Goal: Communication & Community: Answer question/provide support

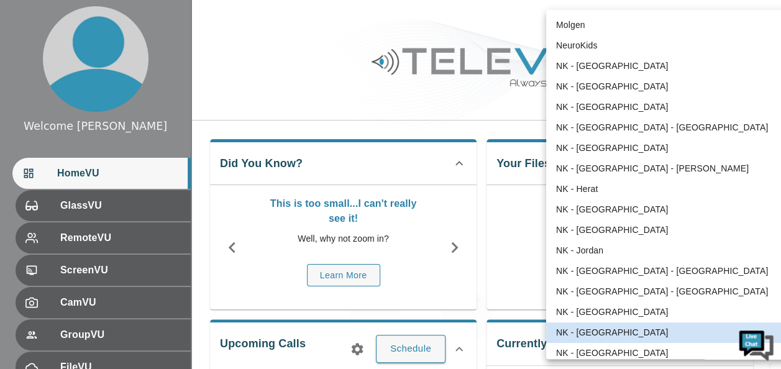
click at [718, 30] on body "Welcome [PERSON_NAME] HomeVU GlassVU RemoteVU ScreenVU CamVU GroupVU FileVU Cha…" at bounding box center [390, 332] width 781 height 664
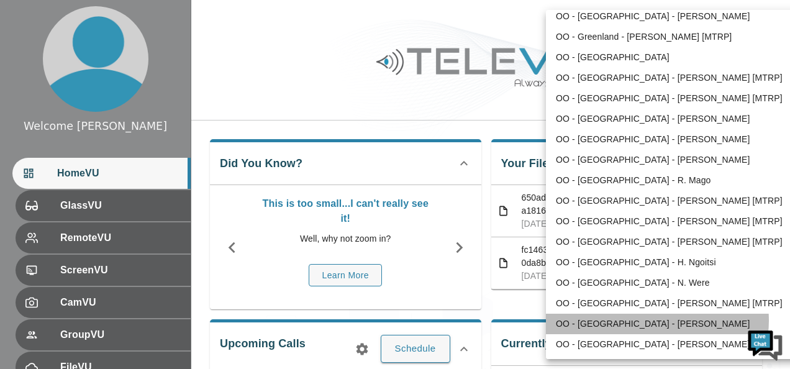
click at [651, 321] on li "OO - [GEOGRAPHIC_DATA] - [PERSON_NAME]" at bounding box center [675, 324] width 258 height 21
type input "188"
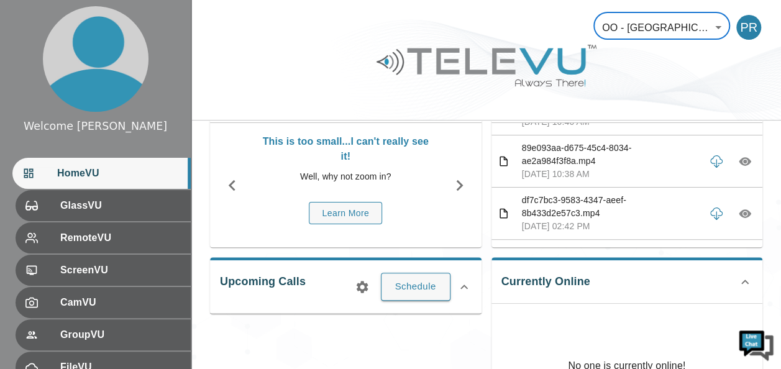
scroll to position [124, 0]
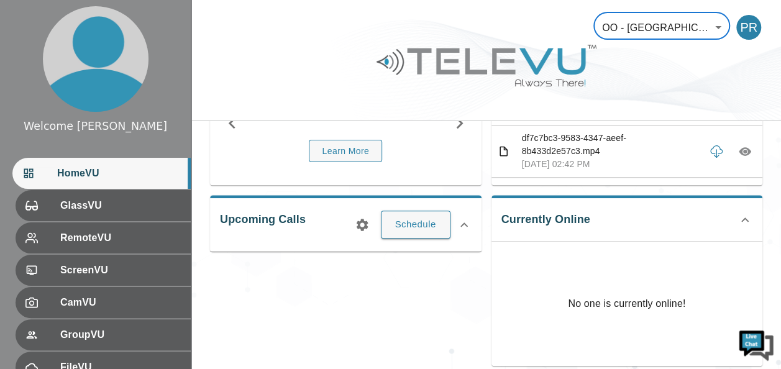
click at [747, 220] on icon at bounding box center [744, 220] width 7 height 4
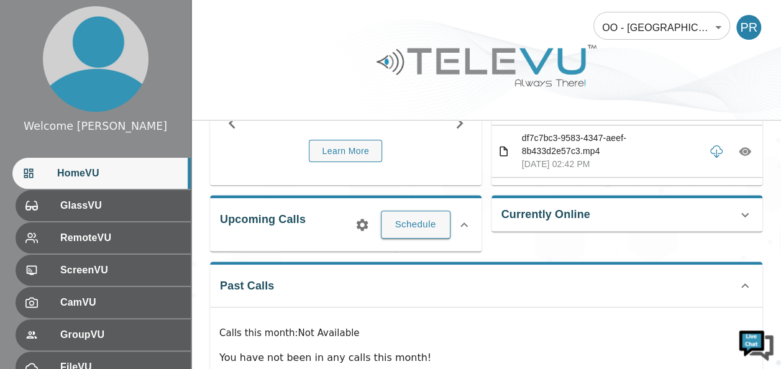
click at [70, 172] on span "HomeVU" at bounding box center [119, 173] width 124 height 15
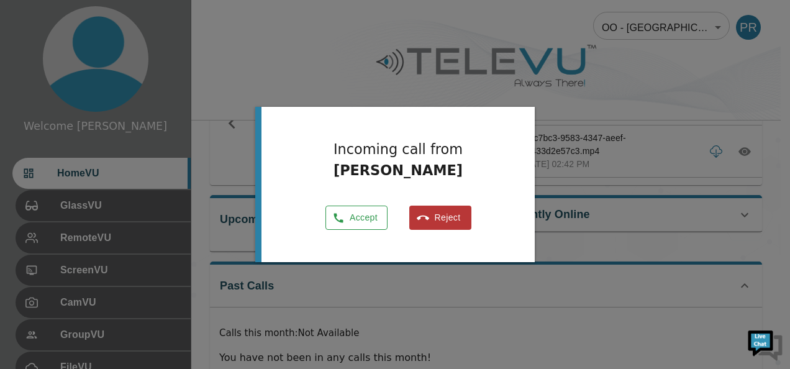
click at [362, 218] on button "Accept" at bounding box center [357, 218] width 62 height 24
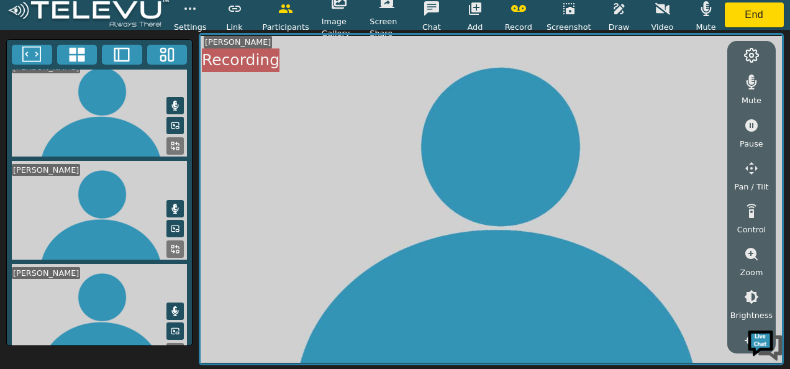
scroll to position [22, 0]
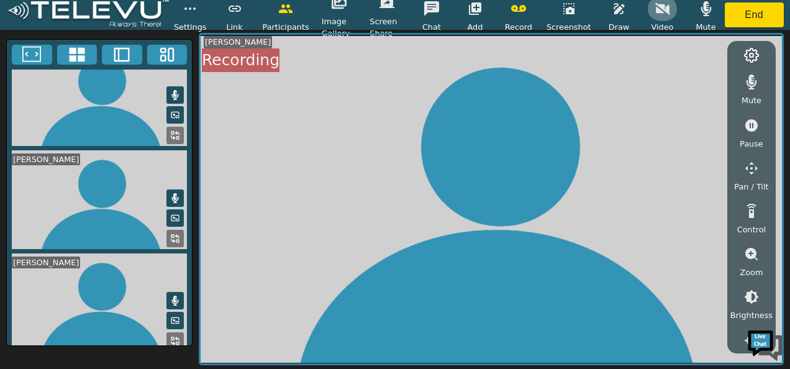
click at [659, 4] on icon "button" at bounding box center [663, 8] width 15 height 15
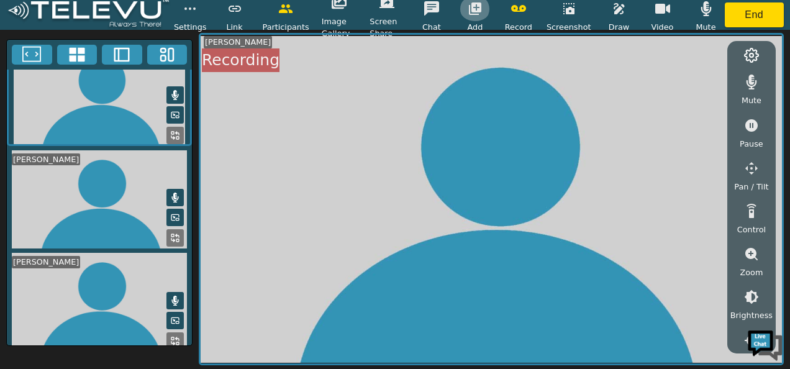
click at [481, 4] on icon "button" at bounding box center [475, 8] width 12 height 12
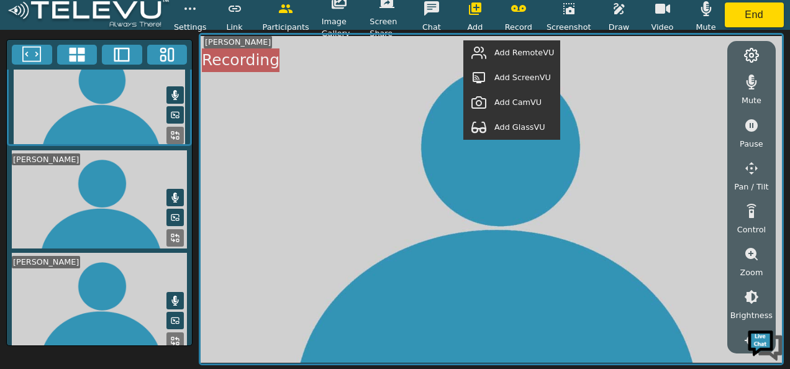
scroll to position [22, 0]
click at [517, 128] on span "Add GlassVU" at bounding box center [520, 127] width 51 height 12
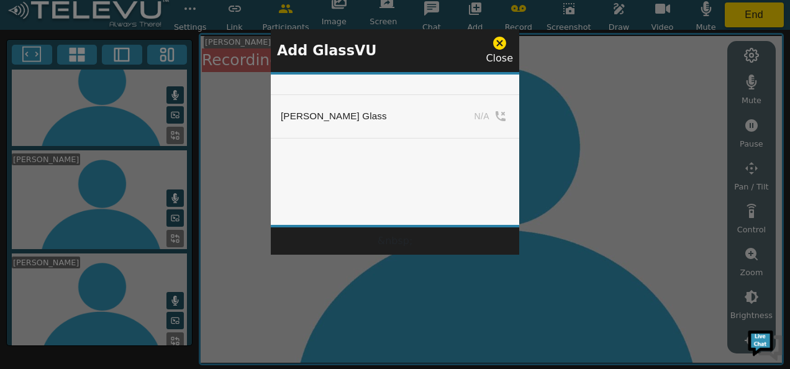
click at [225, 143] on div at bounding box center [395, 184] width 790 height 369
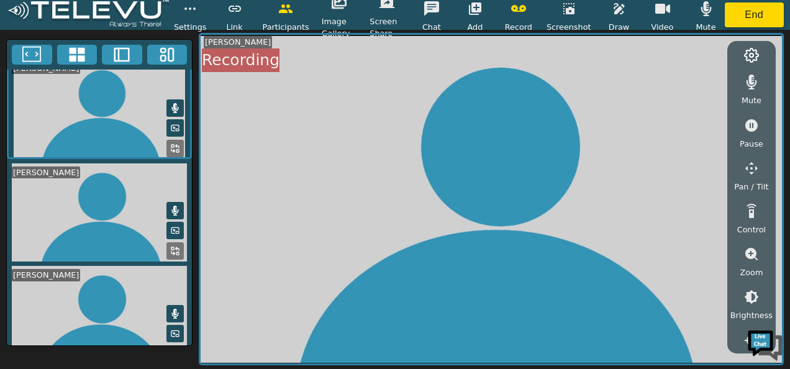
scroll to position [0, 0]
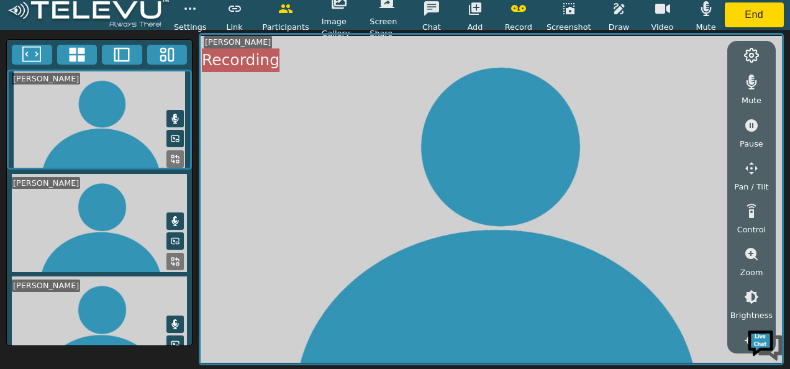
click at [482, 11] on icon "button" at bounding box center [475, 8] width 12 height 12
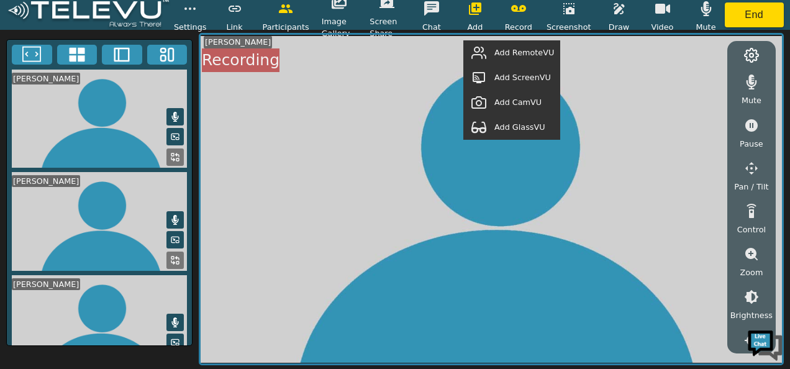
click at [516, 121] on span "Add GlassVU" at bounding box center [520, 127] width 51 height 12
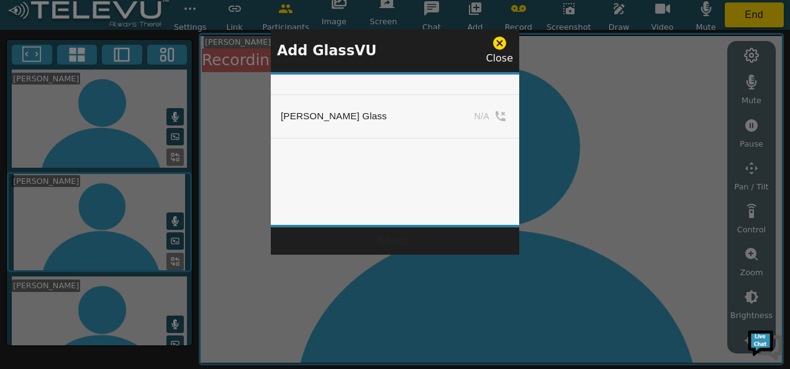
click at [502, 42] on icon at bounding box center [499, 43] width 13 height 13
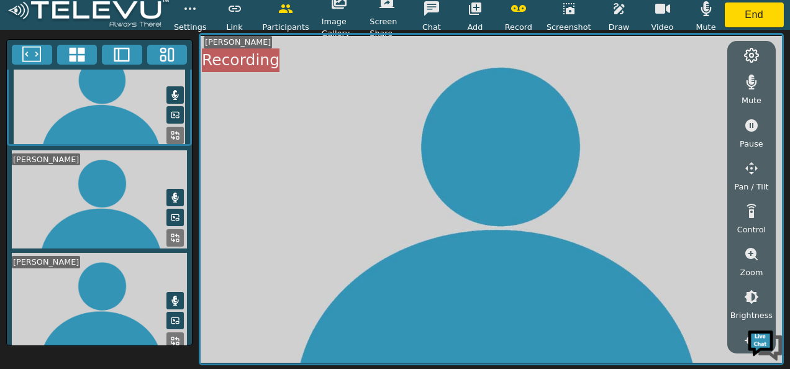
scroll to position [22, 0]
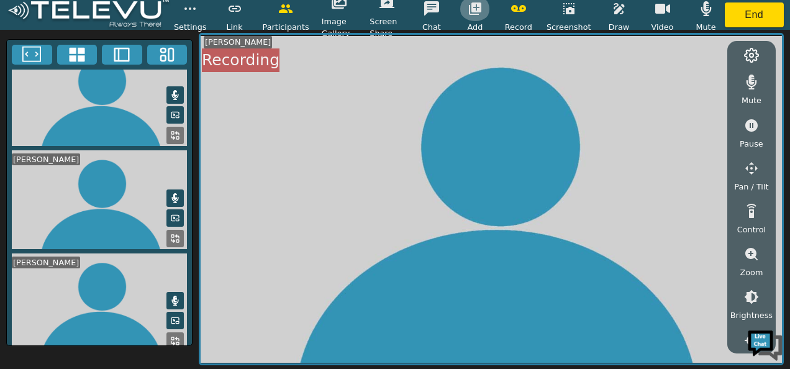
click at [482, 6] on icon "button" at bounding box center [475, 8] width 12 height 12
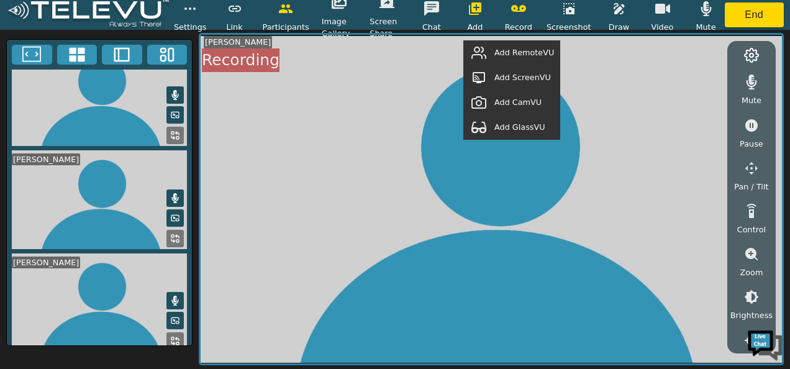
click at [510, 131] on span "Add GlassVU" at bounding box center [520, 127] width 51 height 12
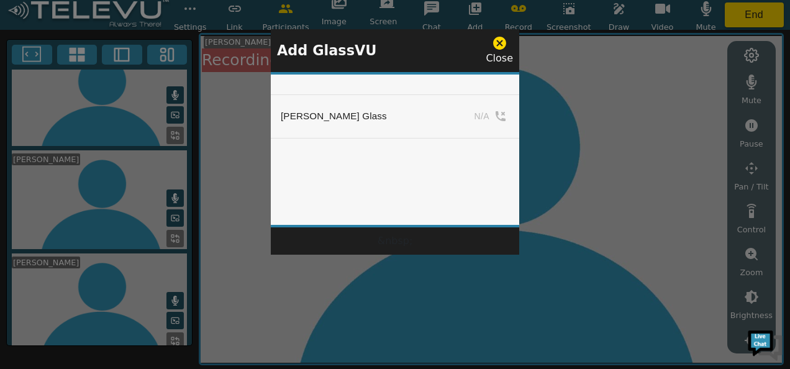
click at [502, 44] on icon at bounding box center [500, 43] width 16 height 16
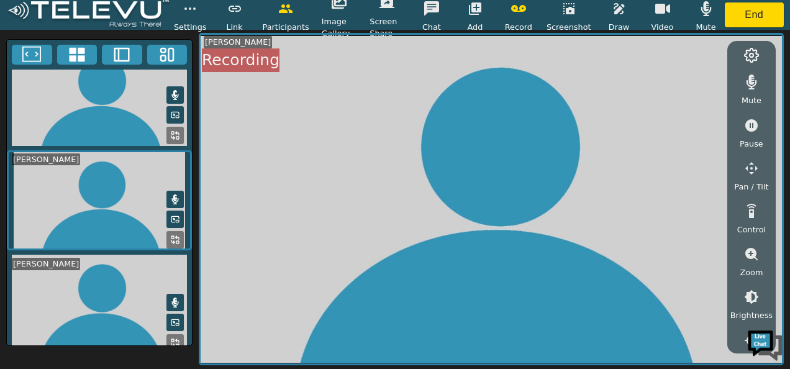
click at [480, 9] on icon "button" at bounding box center [475, 8] width 15 height 15
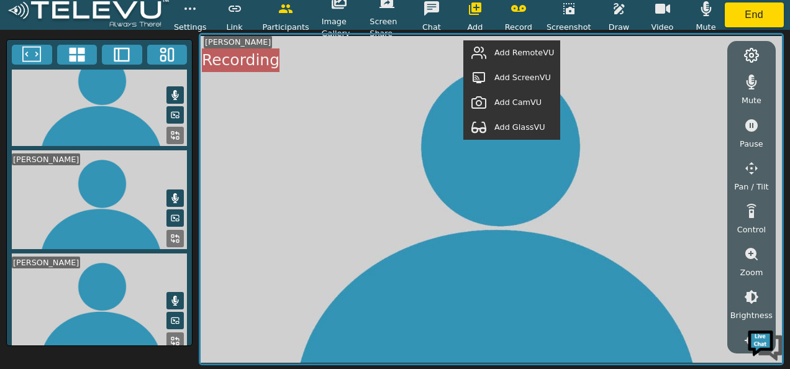
click at [512, 131] on span "Add GlassVU" at bounding box center [520, 127] width 51 height 12
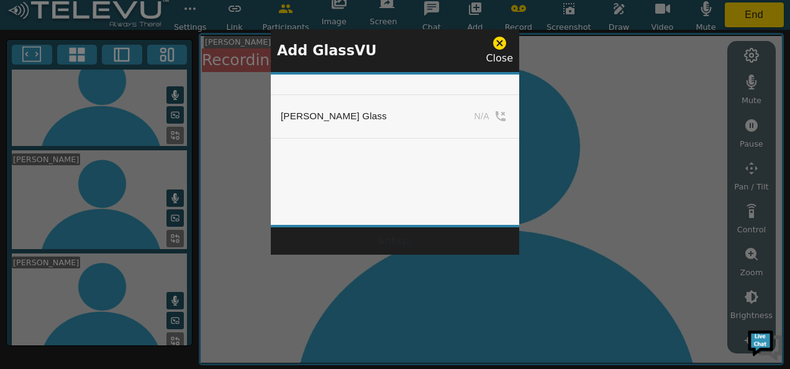
click at [504, 48] on icon at bounding box center [499, 43] width 13 height 13
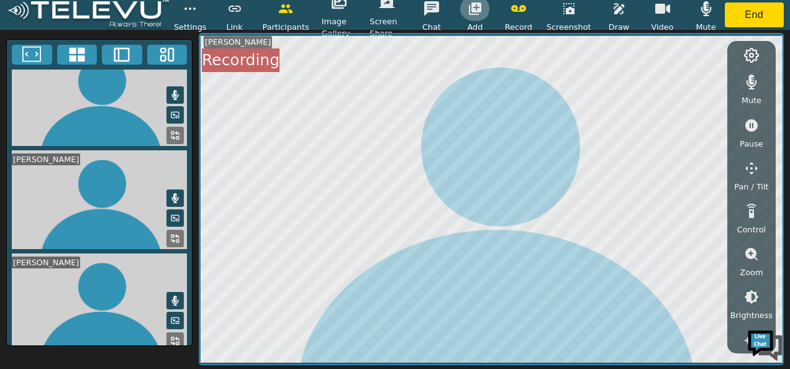
click at [482, 11] on icon "button" at bounding box center [475, 8] width 12 height 12
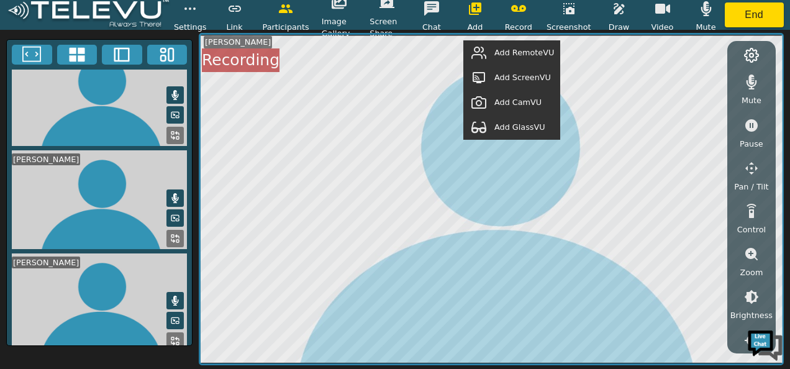
click at [510, 127] on span "Add GlassVU" at bounding box center [520, 127] width 51 height 12
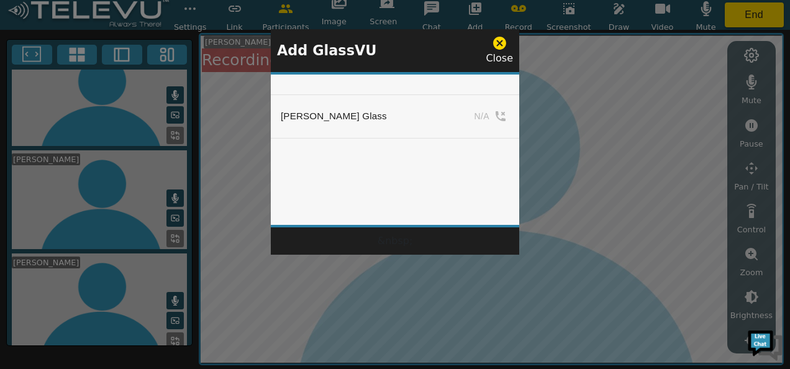
click at [259, 119] on div at bounding box center [395, 184] width 790 height 369
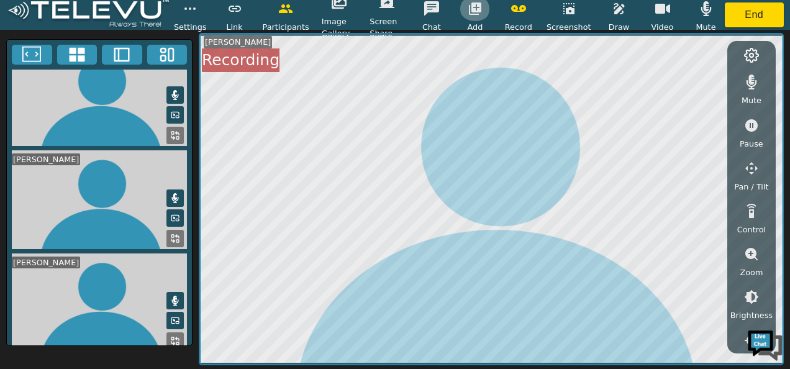
click at [480, 11] on icon "button" at bounding box center [475, 8] width 12 height 12
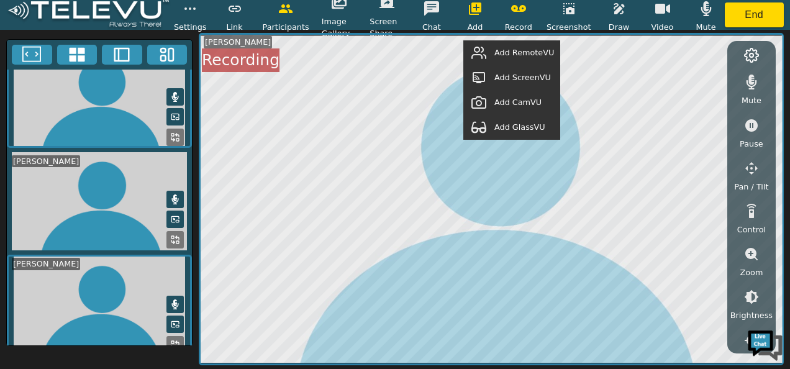
scroll to position [24, 0]
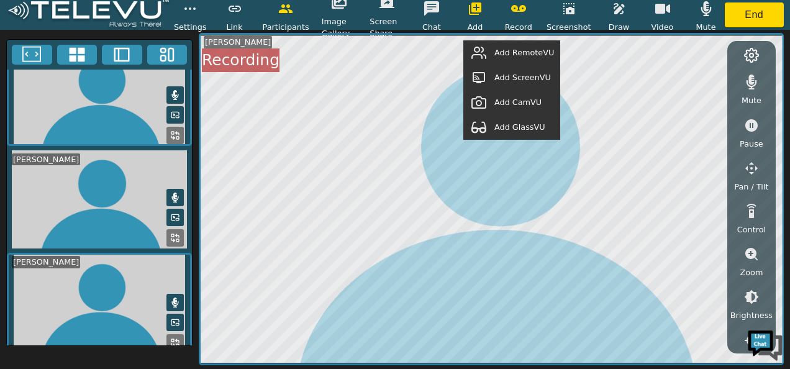
click at [523, 121] on span "Add GlassVU" at bounding box center [520, 127] width 51 height 12
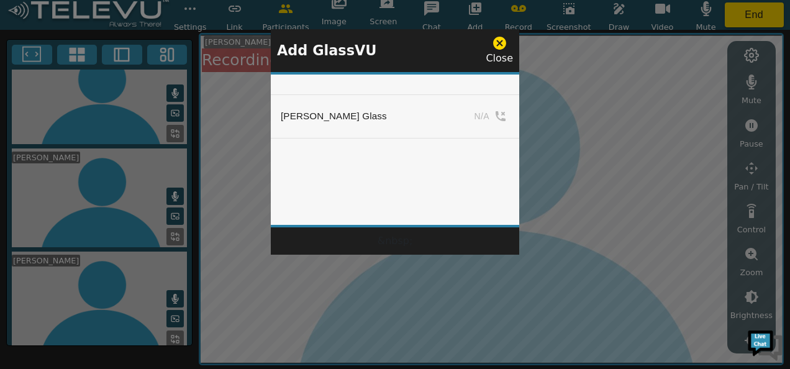
scroll to position [22, 0]
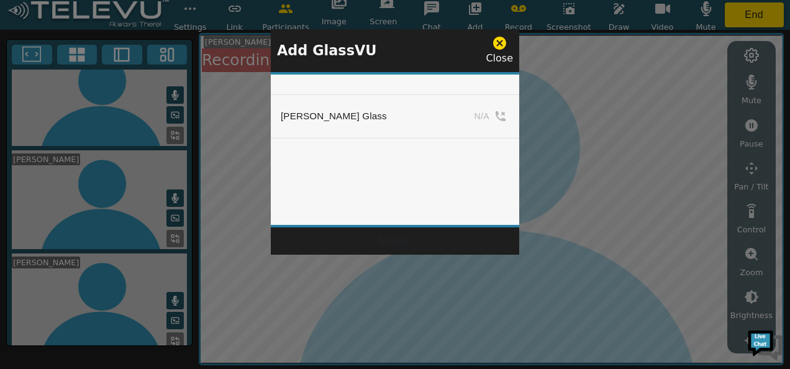
click at [501, 42] on icon at bounding box center [500, 43] width 16 height 16
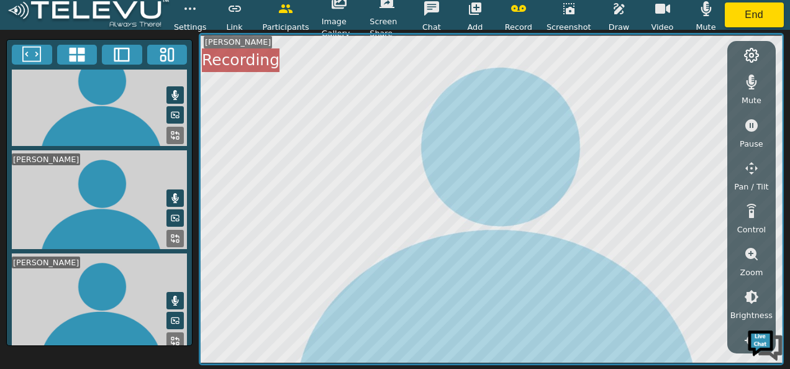
click at [476, 2] on icon "button" at bounding box center [475, 8] width 12 height 12
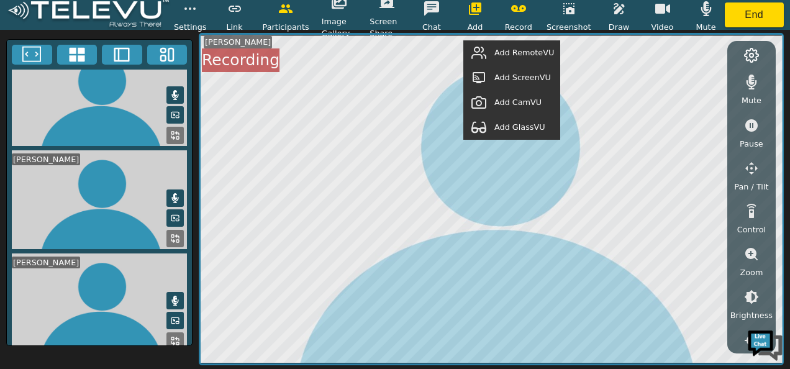
click at [526, 127] on span "Add GlassVU" at bounding box center [520, 127] width 51 height 12
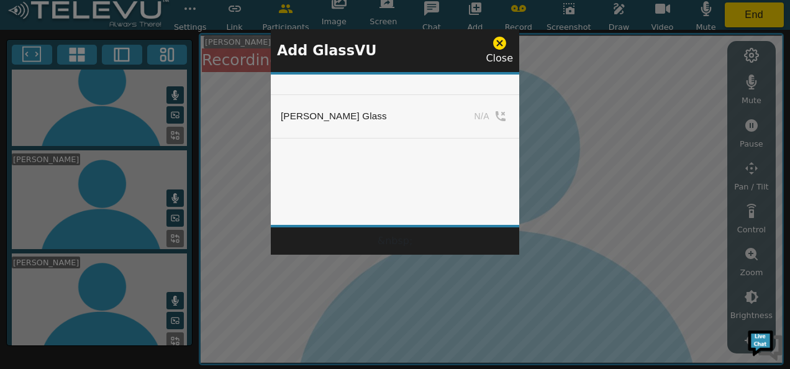
click at [502, 45] on icon at bounding box center [499, 43] width 13 height 13
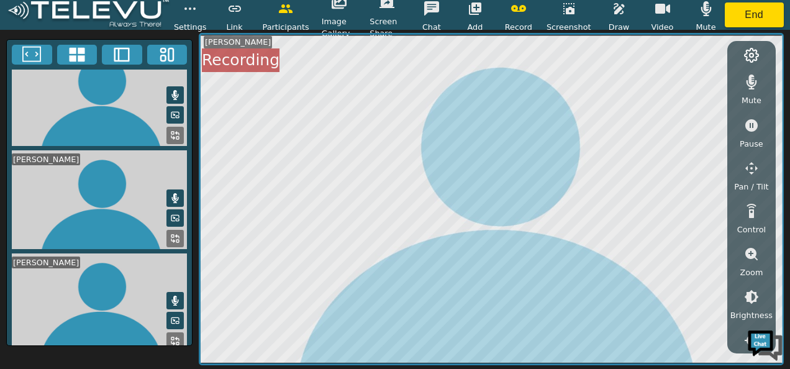
click at [477, 9] on icon "button" at bounding box center [475, 8] width 12 height 12
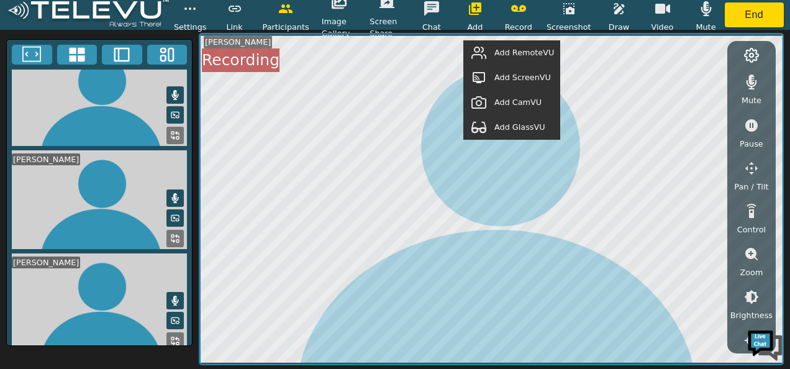
click at [508, 126] on span "Add GlassVU" at bounding box center [520, 127] width 51 height 12
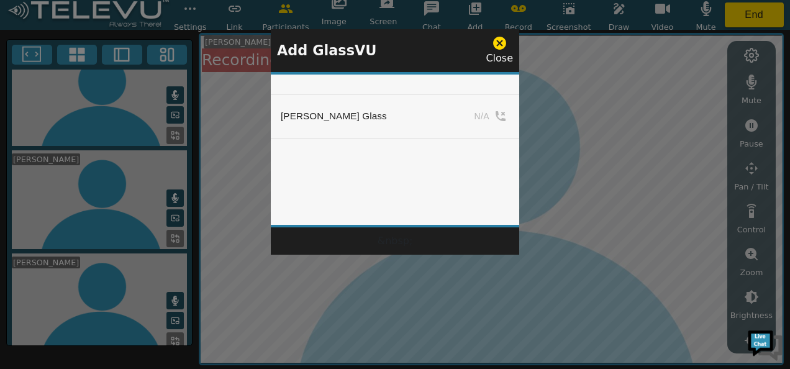
click at [498, 41] on icon at bounding box center [499, 43] width 13 height 13
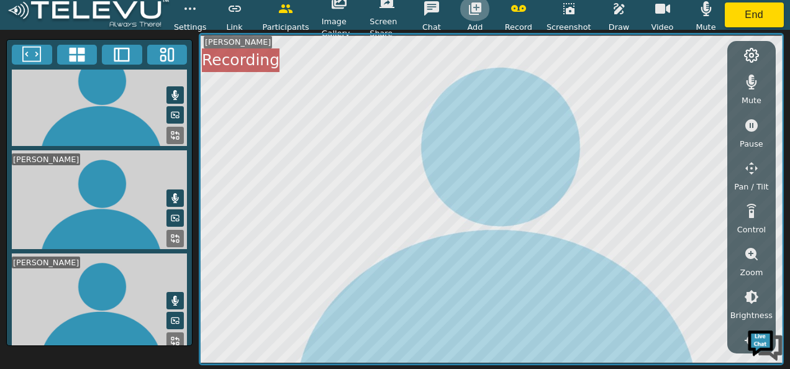
click at [480, 12] on icon "button" at bounding box center [475, 8] width 15 height 15
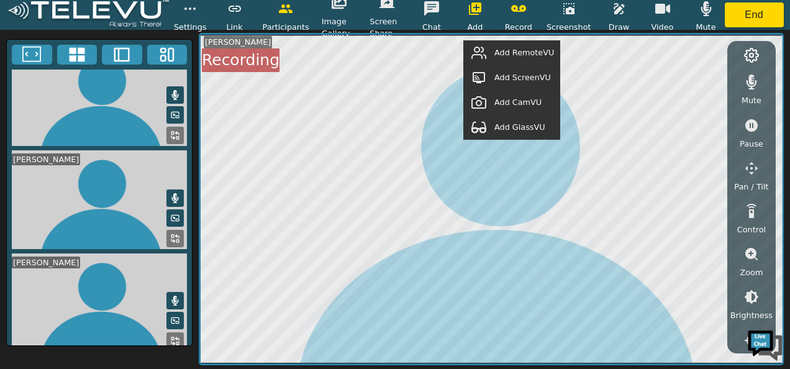
scroll to position [0, 0]
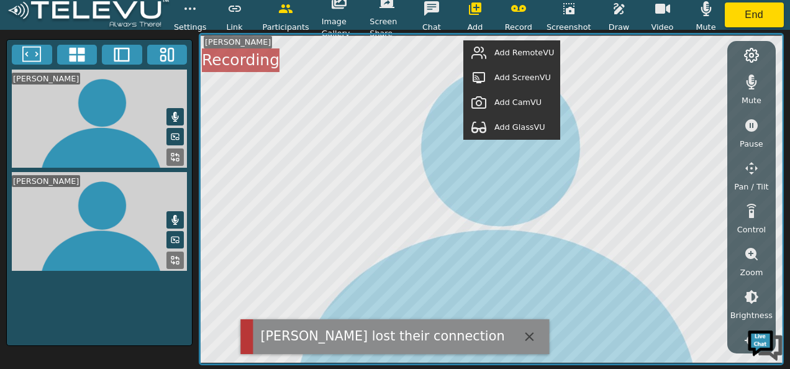
click at [509, 126] on span "Add GlassVU" at bounding box center [520, 127] width 51 height 12
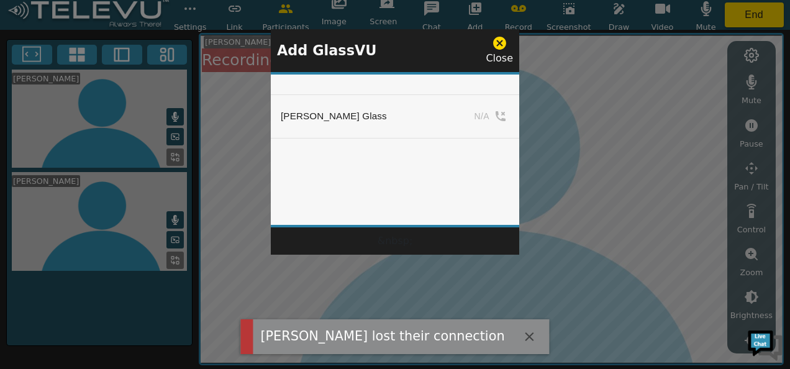
click at [503, 45] on icon at bounding box center [500, 43] width 16 height 16
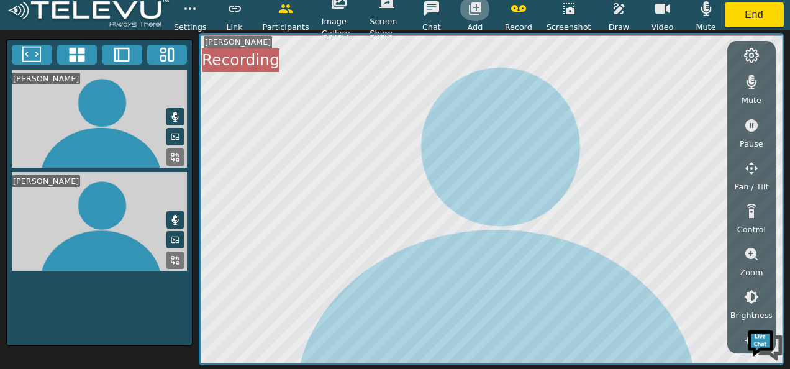
click at [482, 11] on icon "button" at bounding box center [475, 8] width 12 height 12
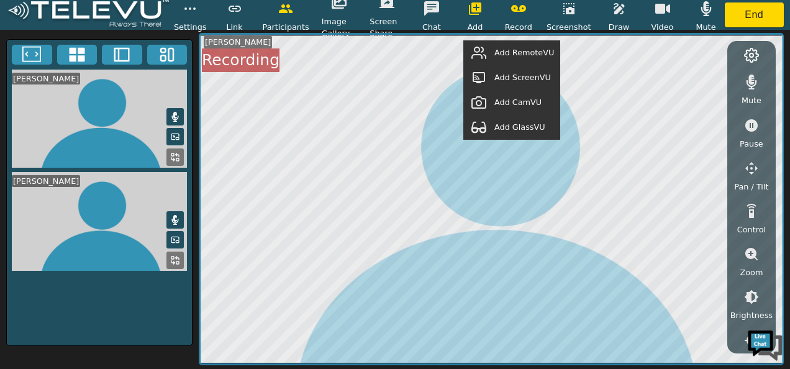
click at [506, 126] on span "Add GlassVU" at bounding box center [520, 127] width 51 height 12
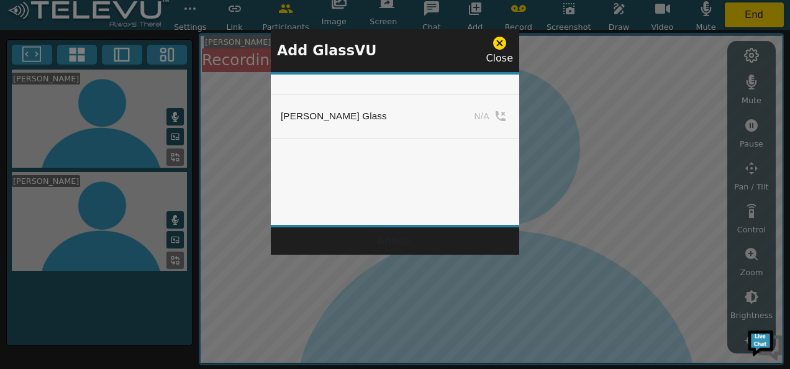
click at [505, 42] on icon at bounding box center [499, 43] width 13 height 13
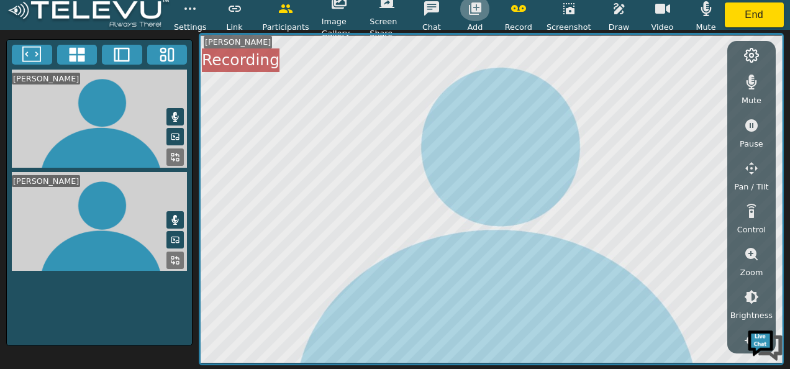
click at [480, 9] on icon "button" at bounding box center [475, 8] width 15 height 15
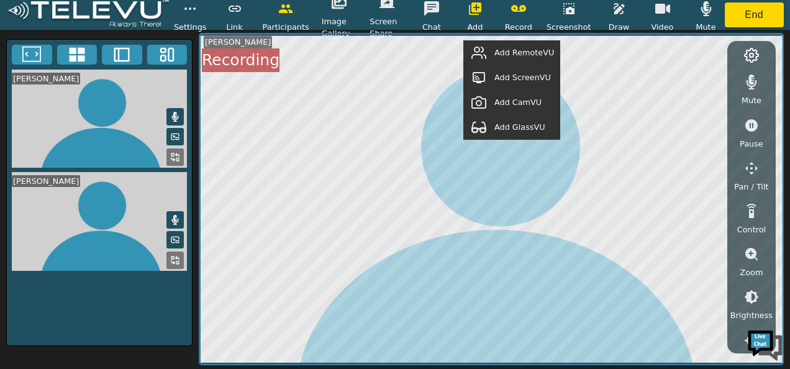
click at [513, 126] on span "Add GlassVU" at bounding box center [520, 127] width 51 height 12
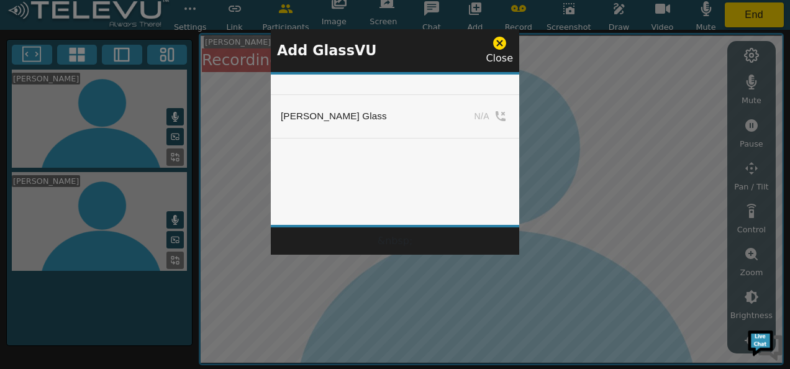
click at [502, 42] on icon at bounding box center [499, 43] width 13 height 13
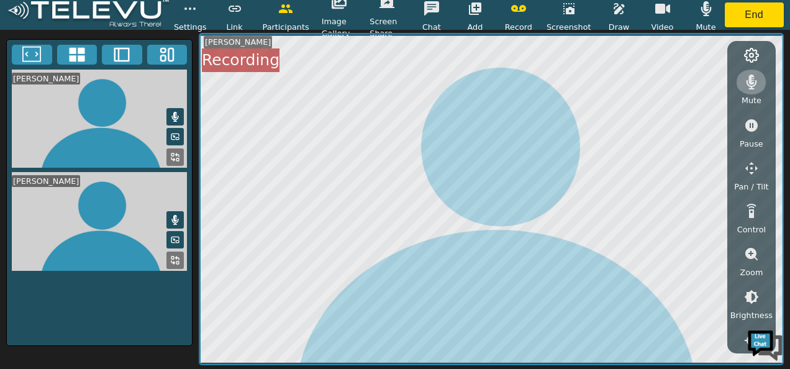
click at [748, 78] on icon "button" at bounding box center [751, 82] width 15 height 15
click at [751, 78] on icon "button" at bounding box center [751, 82] width 15 height 12
click at [179, 113] on icon at bounding box center [175, 117] width 10 height 10
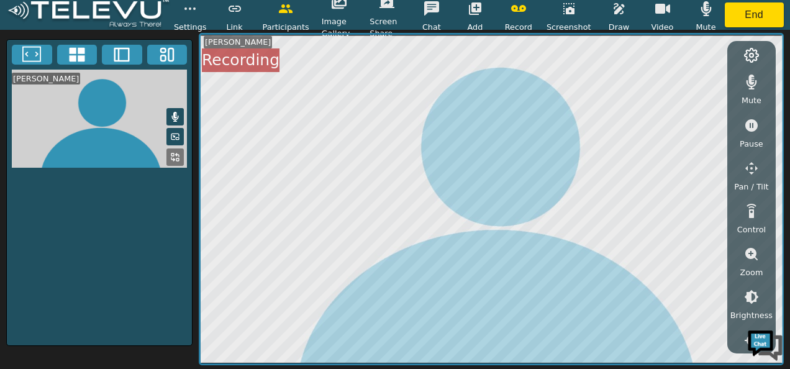
click at [175, 108] on button at bounding box center [175, 116] width 17 height 17
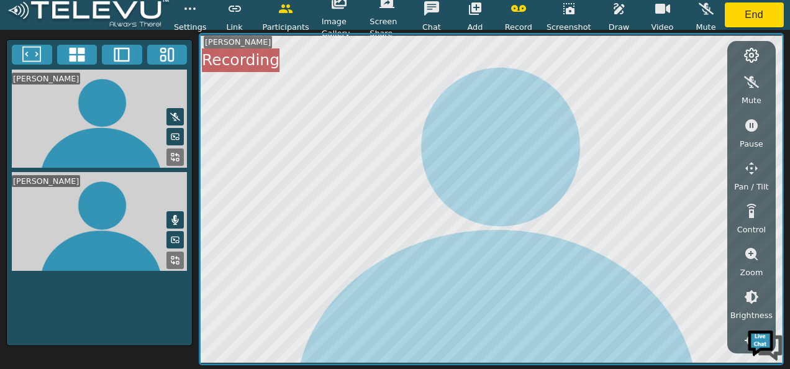
click at [175, 215] on icon at bounding box center [175, 220] width 7 height 10
click at [753, 82] on icon "button" at bounding box center [751, 82] width 15 height 15
click at [176, 216] on icon at bounding box center [175, 220] width 10 height 10
click at [175, 218] on icon at bounding box center [175, 220] width 7 height 10
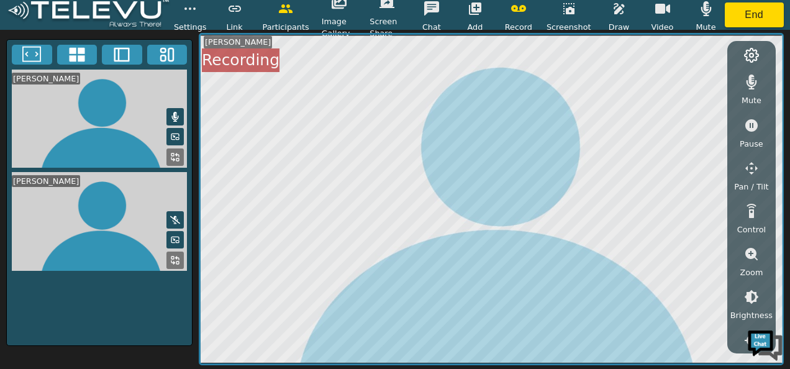
click at [175, 218] on icon at bounding box center [175, 220] width 10 height 8
click at [480, 17] on button "button" at bounding box center [475, 8] width 31 height 25
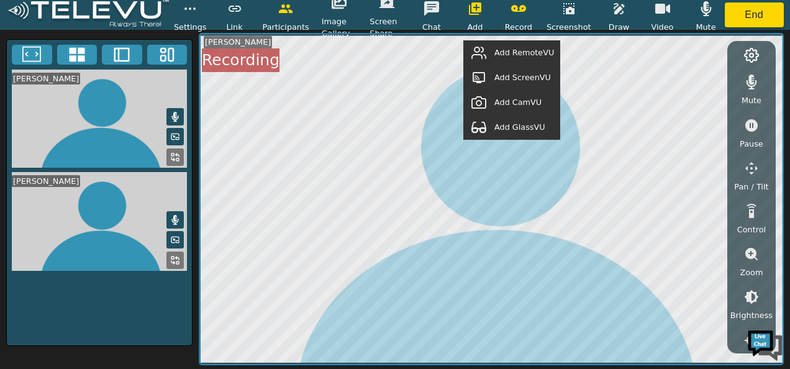
click at [520, 127] on span "Add GlassVU" at bounding box center [520, 127] width 51 height 12
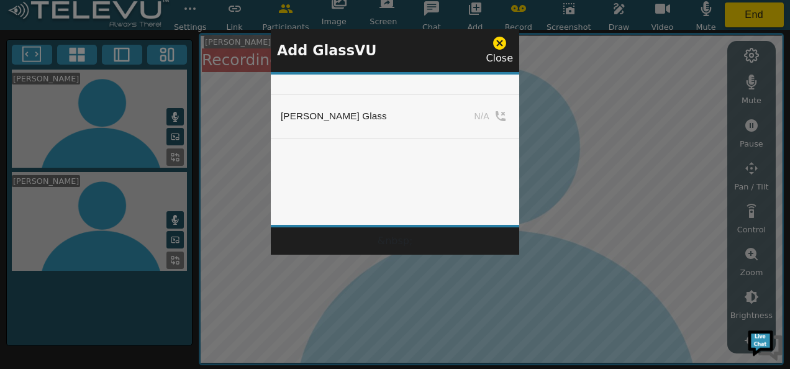
click at [500, 42] on icon at bounding box center [500, 43] width 16 height 16
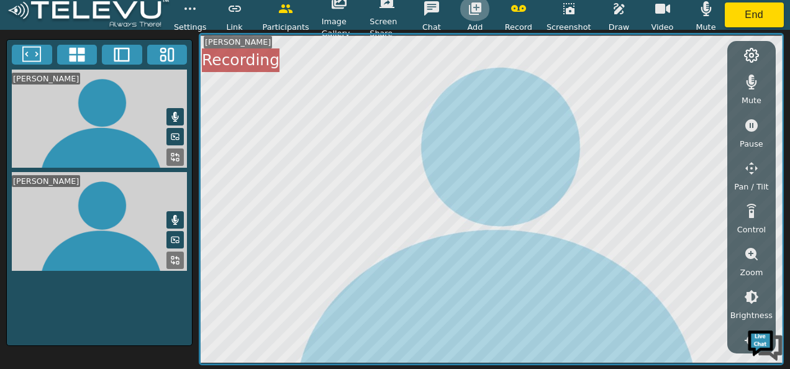
click at [483, 12] on icon "button" at bounding box center [475, 8] width 15 height 15
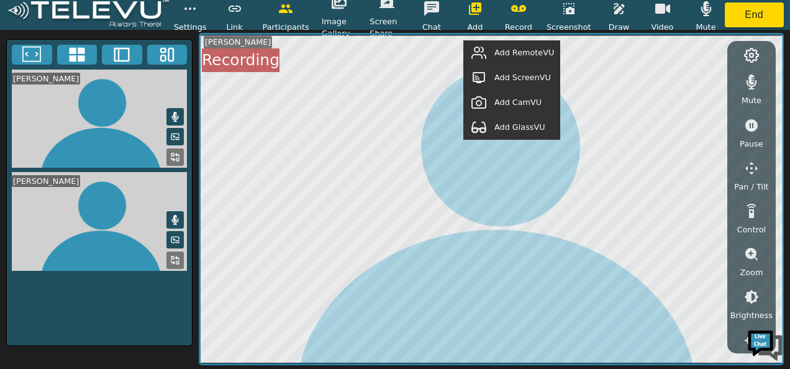
click at [524, 126] on span "Add GlassVU" at bounding box center [520, 127] width 51 height 12
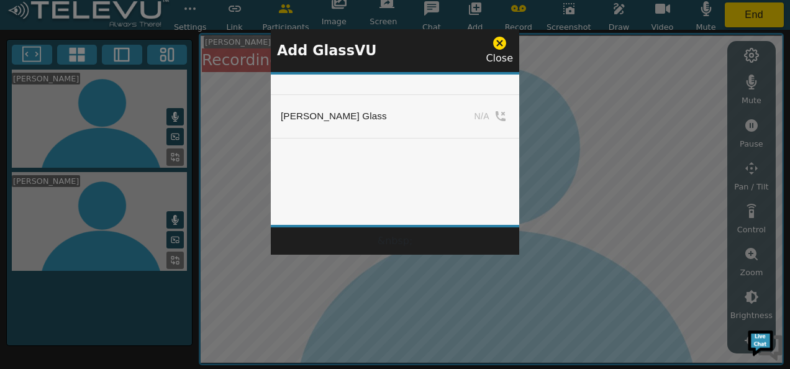
click at [502, 44] on icon at bounding box center [500, 43] width 16 height 16
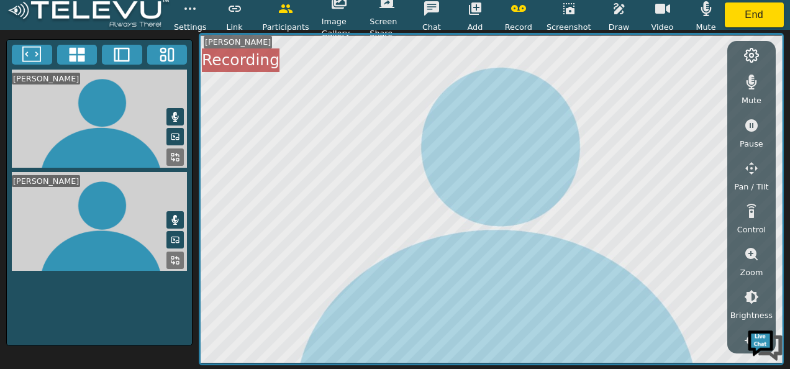
click at [482, 13] on icon "button" at bounding box center [475, 8] width 15 height 15
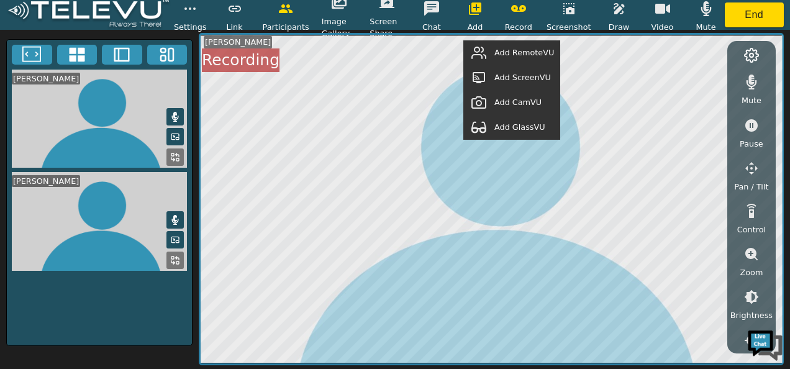
click at [523, 124] on span "Add GlassVU" at bounding box center [520, 127] width 51 height 12
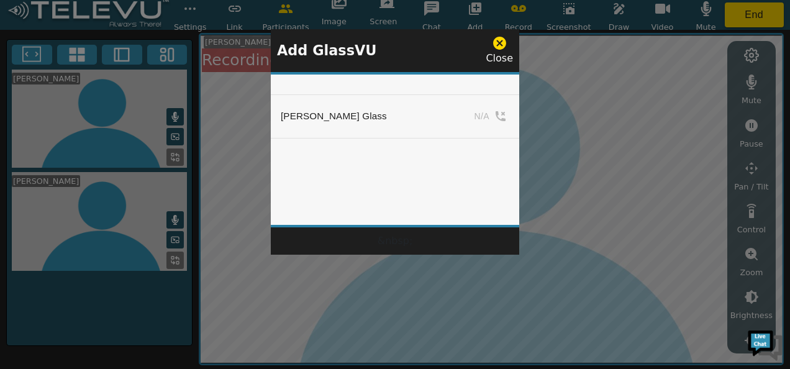
click at [498, 43] on icon at bounding box center [499, 43] width 13 height 13
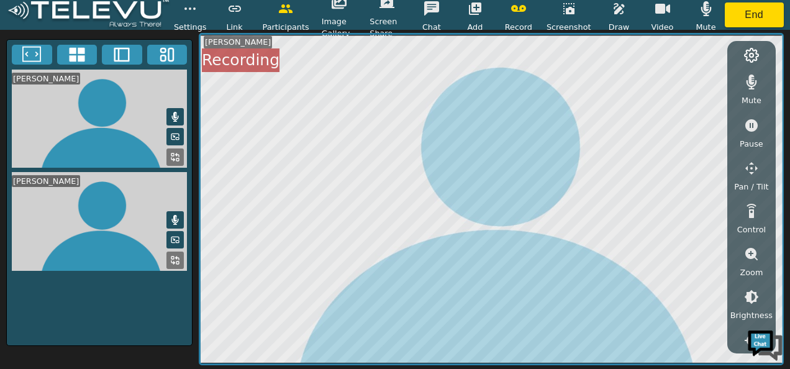
click at [710, 11] on icon "button" at bounding box center [706, 8] width 15 height 15
click at [754, 81] on icon "button" at bounding box center [751, 82] width 15 height 15
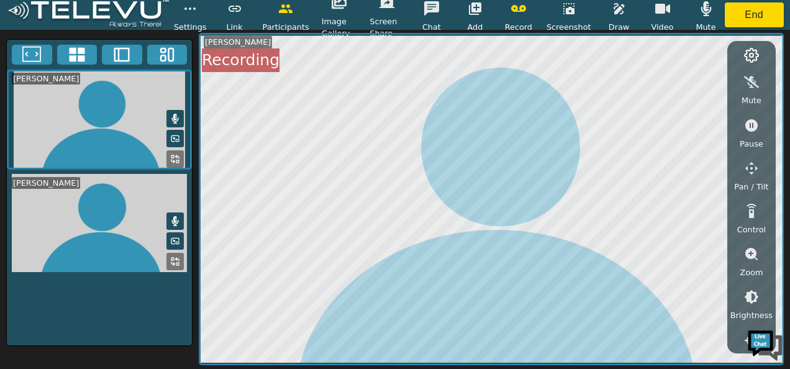
click at [751, 79] on icon "button" at bounding box center [751, 82] width 15 height 12
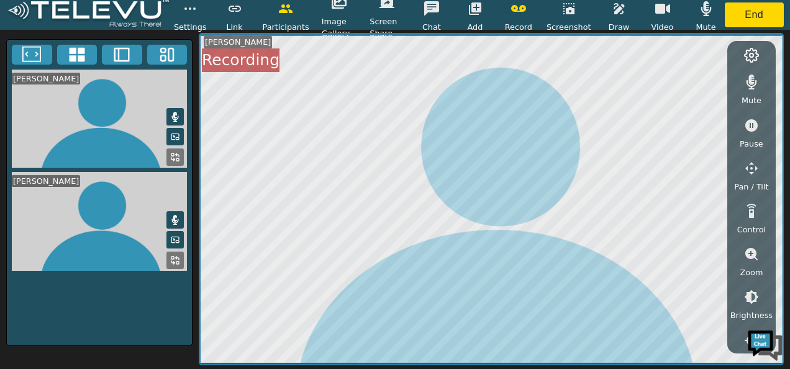
click at [479, 4] on icon "button" at bounding box center [475, 8] width 12 height 12
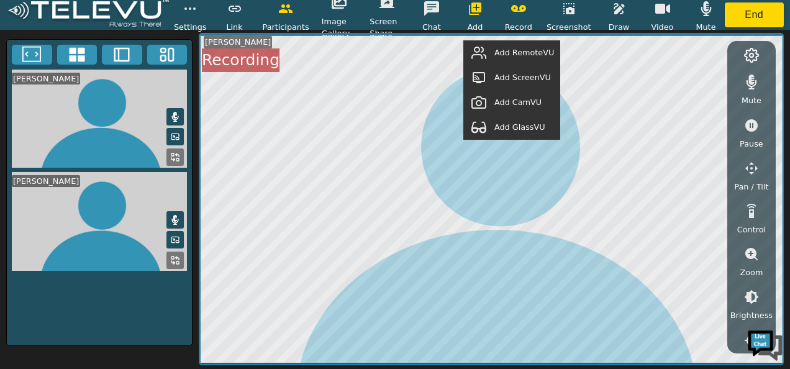
click at [526, 125] on span "Add GlassVU" at bounding box center [520, 127] width 51 height 12
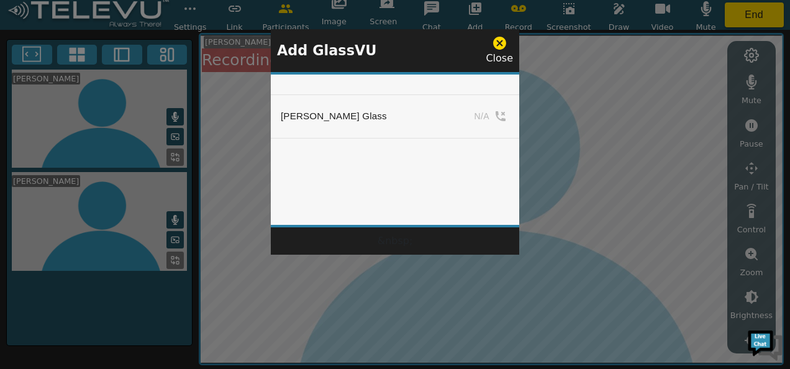
click at [497, 42] on icon at bounding box center [499, 43] width 13 height 13
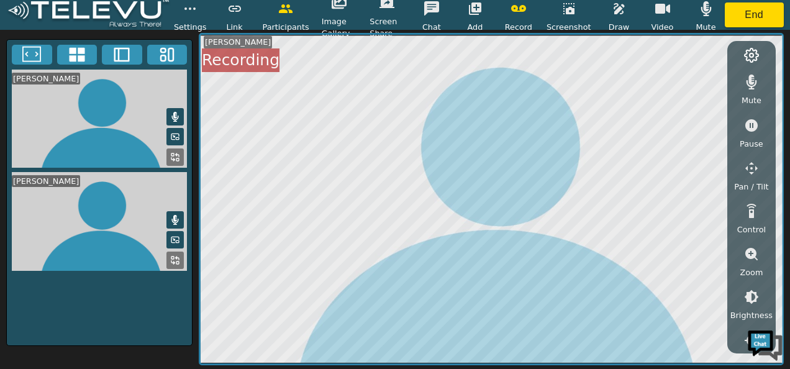
click at [480, 14] on icon "button" at bounding box center [475, 8] width 15 height 15
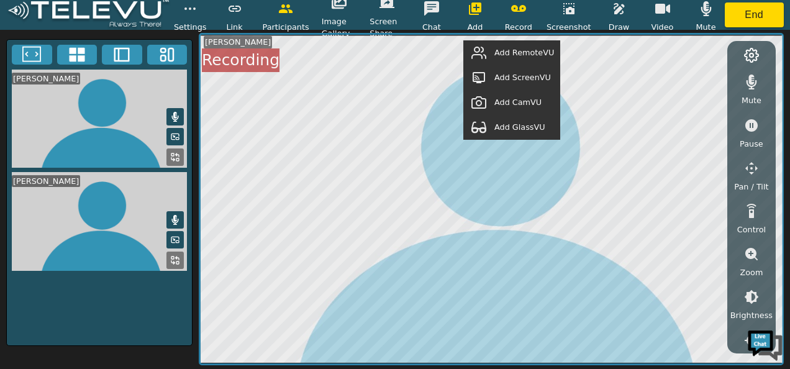
click at [521, 58] on span "Add RemoteVU" at bounding box center [525, 53] width 60 height 12
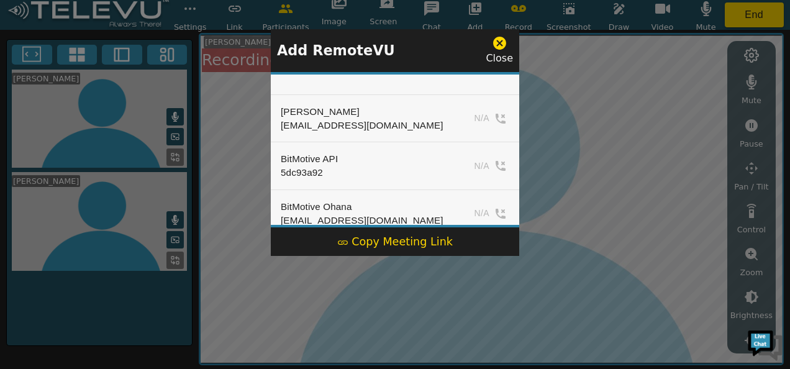
click at [498, 42] on icon at bounding box center [499, 43] width 13 height 13
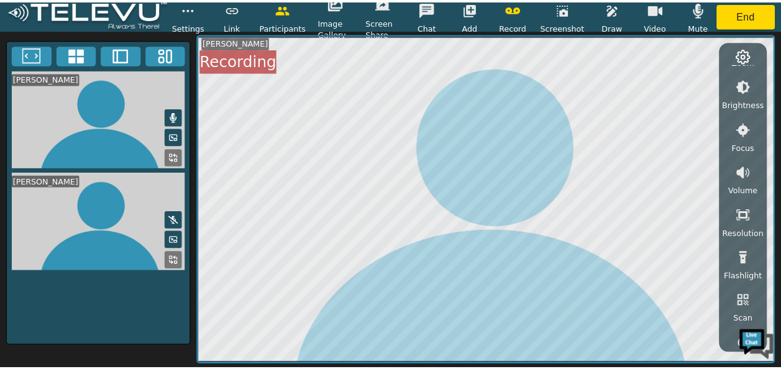
scroll to position [232, 0]
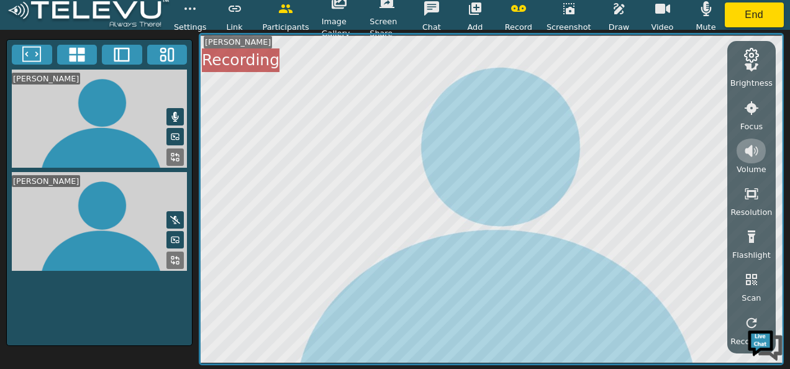
click at [754, 152] on icon "button" at bounding box center [755, 151] width 2 height 6
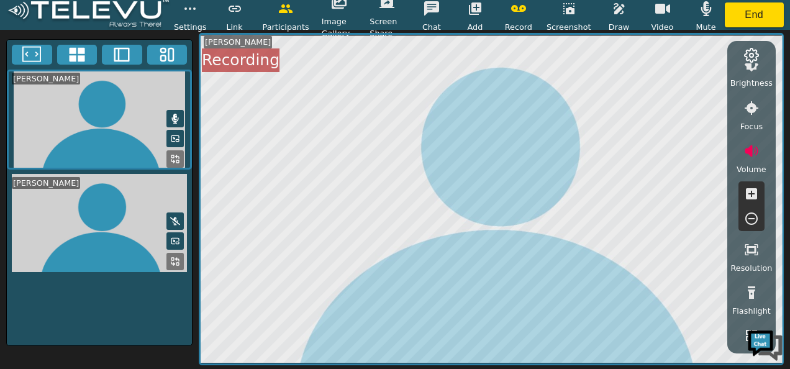
click at [753, 191] on icon "button" at bounding box center [751, 193] width 11 height 11
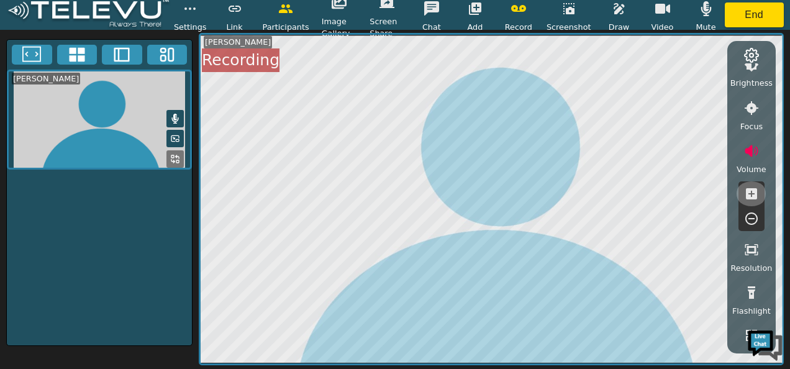
click at [753, 191] on icon "button" at bounding box center [751, 193] width 11 height 11
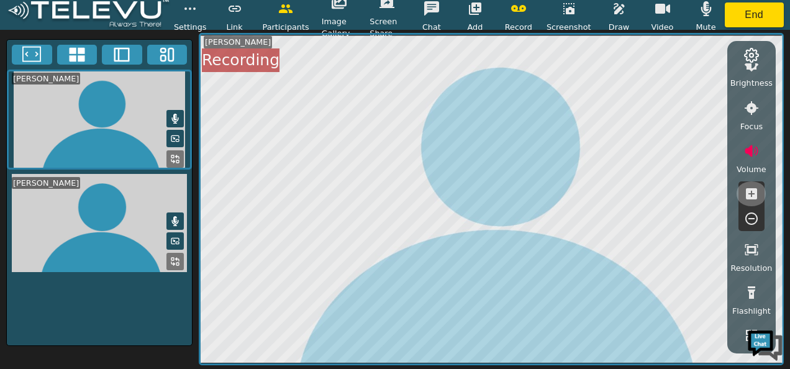
click at [753, 191] on icon "button" at bounding box center [751, 193] width 11 height 11
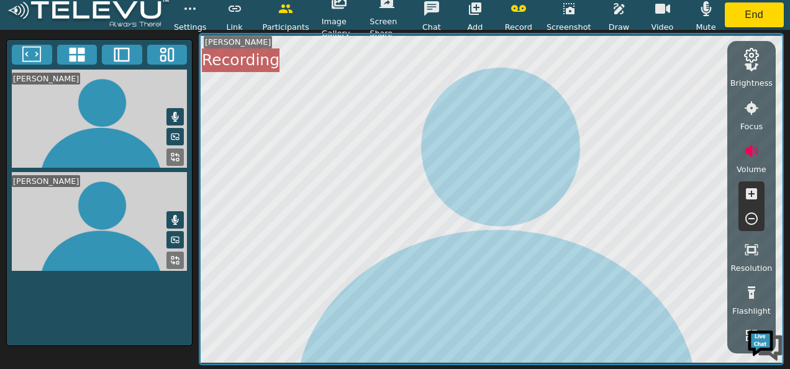
click at [753, 191] on icon "button" at bounding box center [751, 193] width 11 height 11
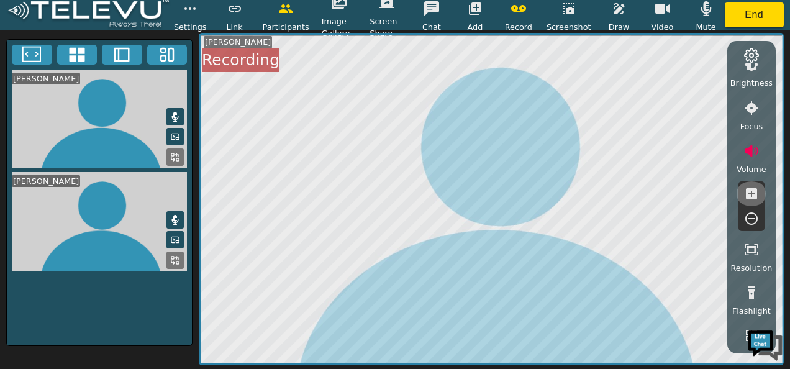
click at [753, 191] on icon "button" at bounding box center [751, 193] width 11 height 11
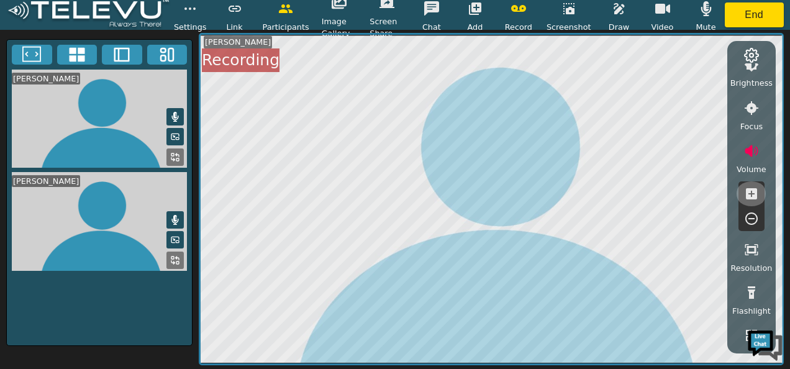
click at [753, 191] on icon "button" at bounding box center [751, 193] width 11 height 11
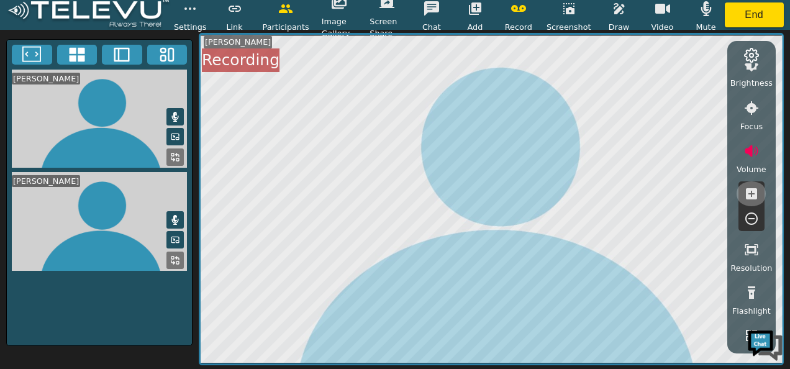
click at [753, 191] on icon "button" at bounding box center [751, 193] width 11 height 11
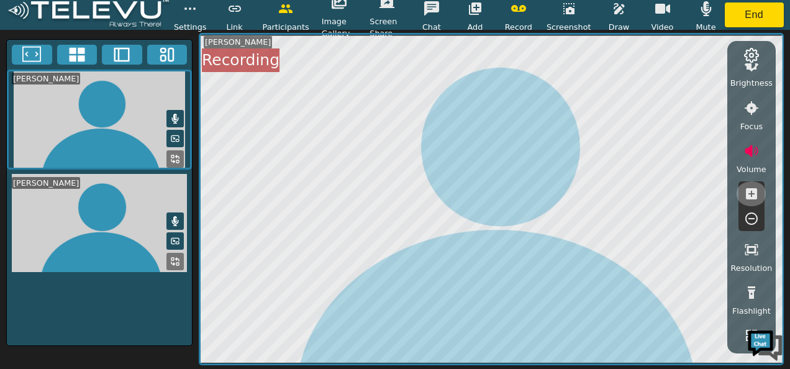
click at [753, 191] on icon "button" at bounding box center [751, 193] width 11 height 11
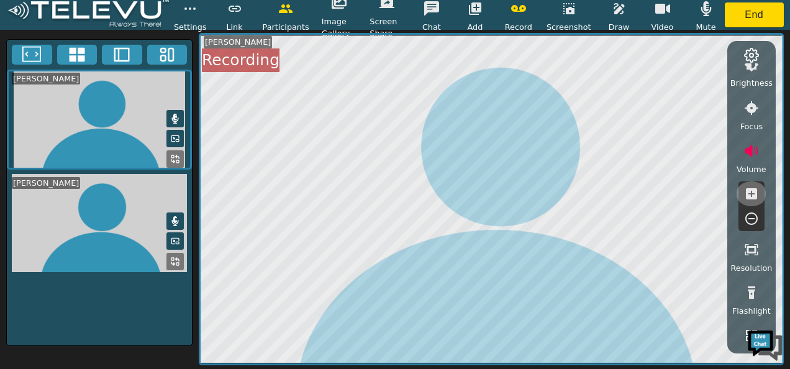
click at [753, 191] on icon "button" at bounding box center [751, 193] width 11 height 11
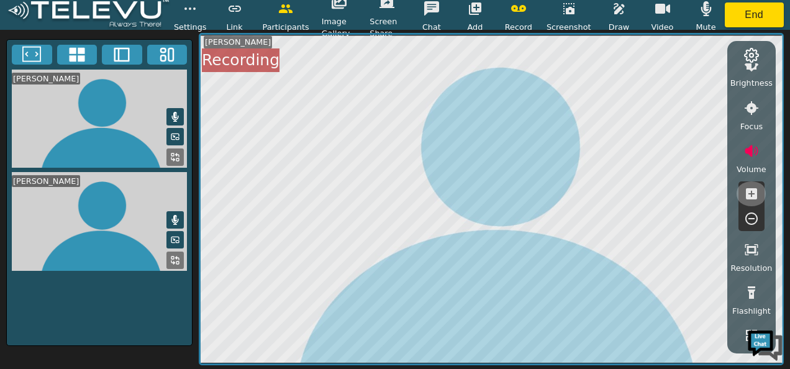
click at [753, 191] on icon "button" at bounding box center [751, 193] width 11 height 11
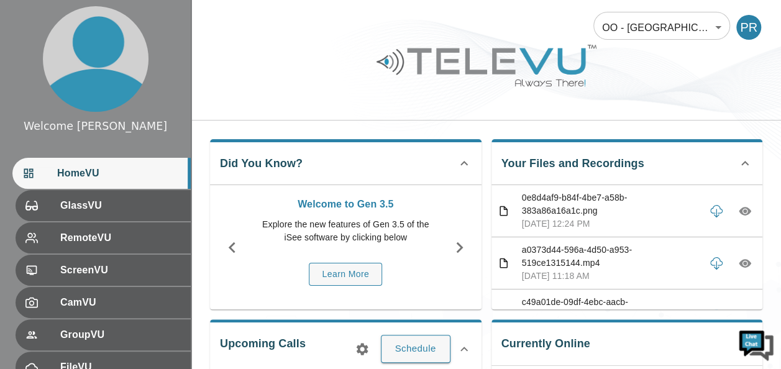
click at [512, 249] on div "a0373d44-596a-4d50-a953-519ce1315144.mp4 [DATE] 11:18 AM" at bounding box center [628, 263] width 272 height 52
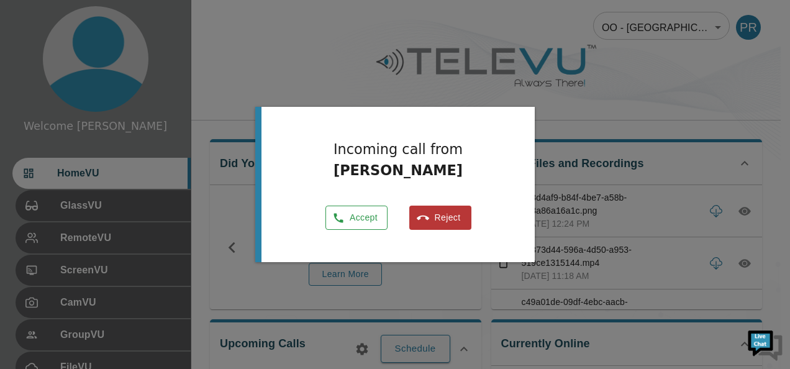
click at [359, 214] on button "Accept" at bounding box center [357, 218] width 62 height 24
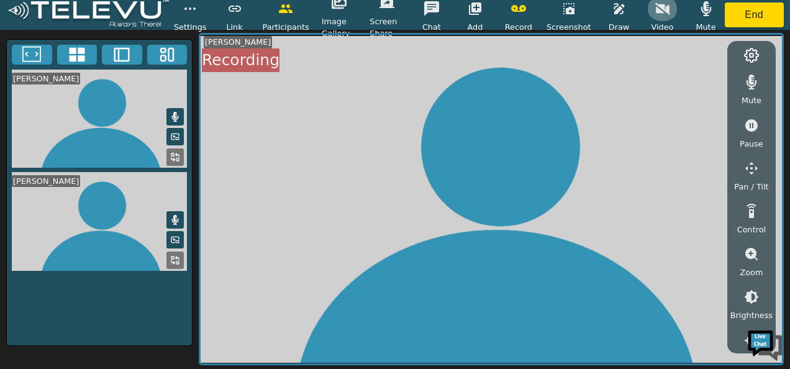
click at [661, 12] on icon "button" at bounding box center [663, 9] width 15 height 12
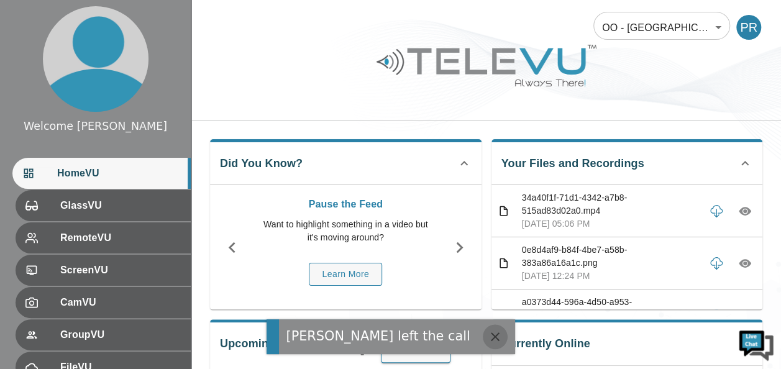
click at [503, 335] on icon "button" at bounding box center [495, 336] width 15 height 15
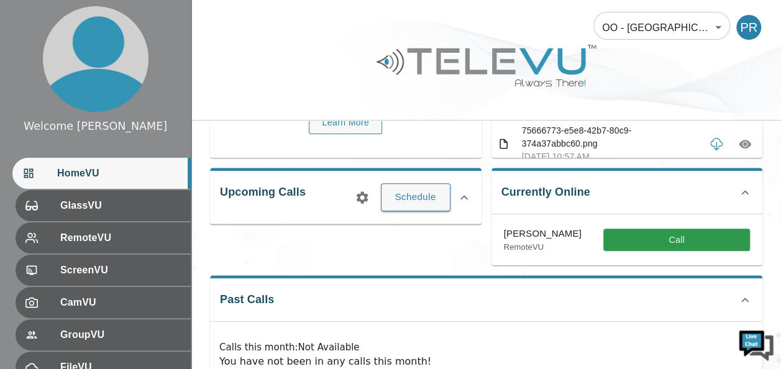
scroll to position [124, 0]
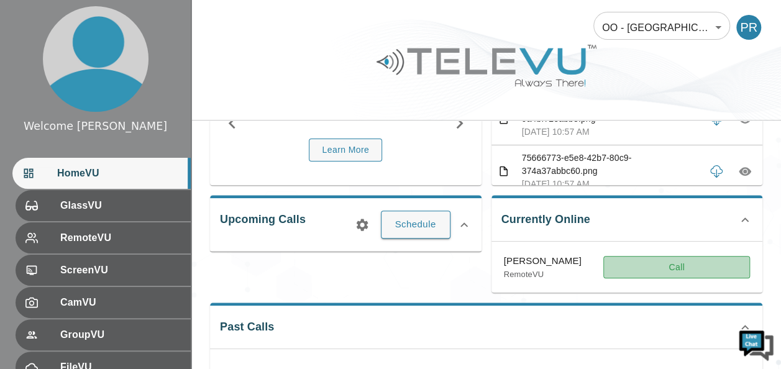
click at [691, 268] on button "Call" at bounding box center [676, 267] width 147 height 23
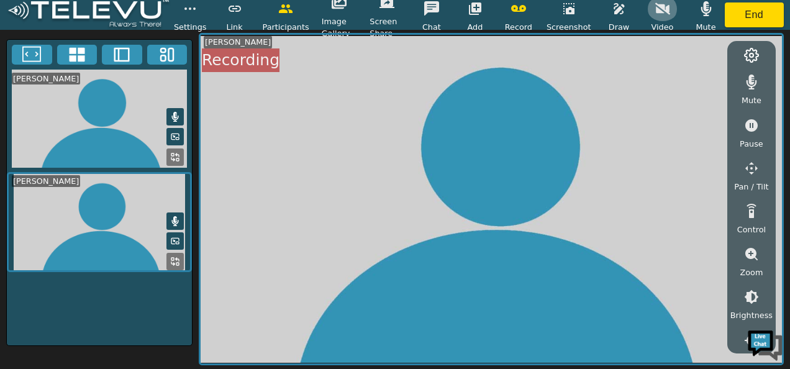
click at [665, 11] on icon "button" at bounding box center [663, 9] width 15 height 12
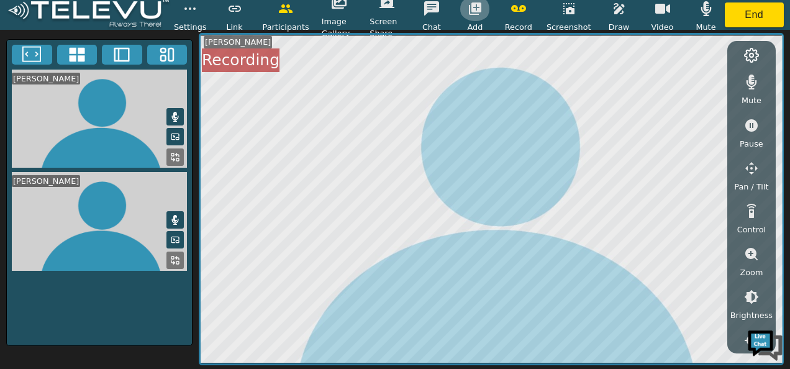
click at [479, 7] on icon "button" at bounding box center [475, 8] width 15 height 15
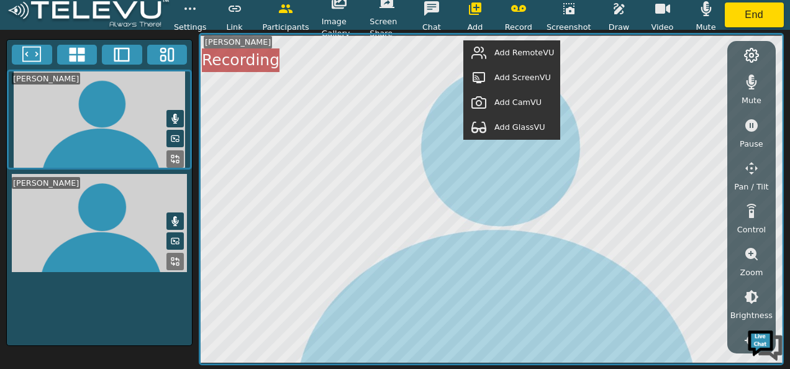
click at [514, 127] on span "Add GlassVU" at bounding box center [520, 127] width 51 height 12
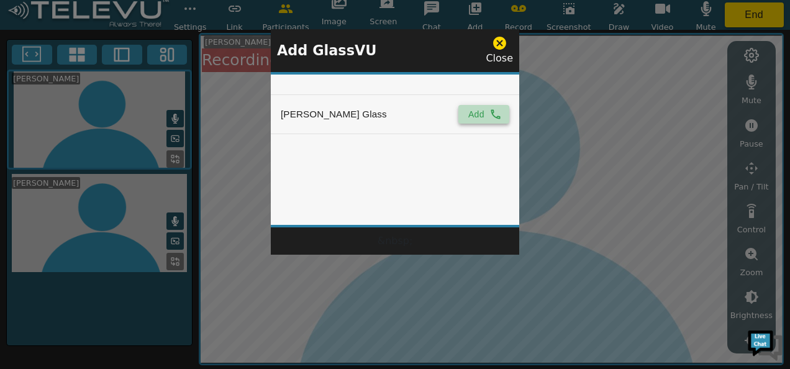
click at [467, 112] on button "Add" at bounding box center [484, 114] width 51 height 19
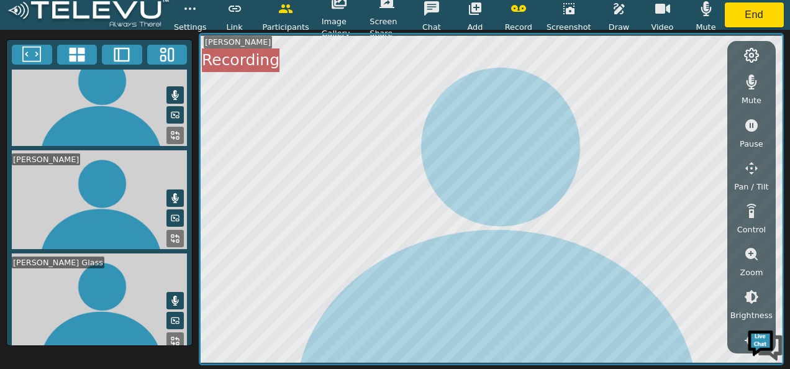
scroll to position [23, 0]
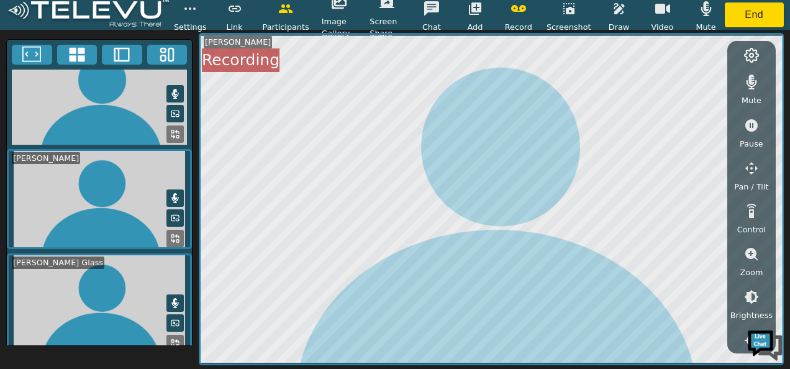
click at [170, 339] on icon at bounding box center [175, 344] width 10 height 10
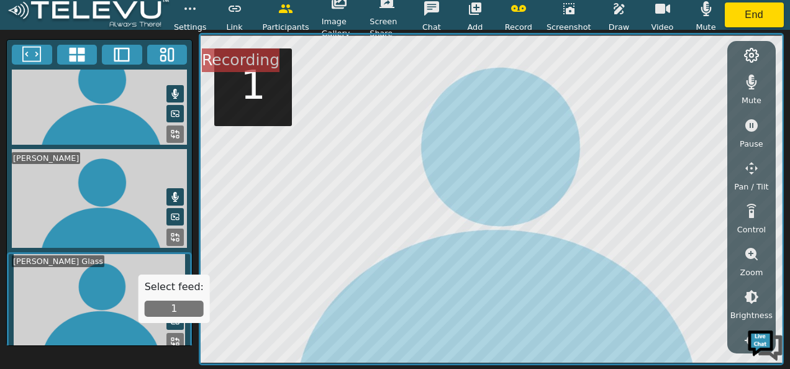
click at [184, 305] on button "1" at bounding box center [174, 309] width 59 height 16
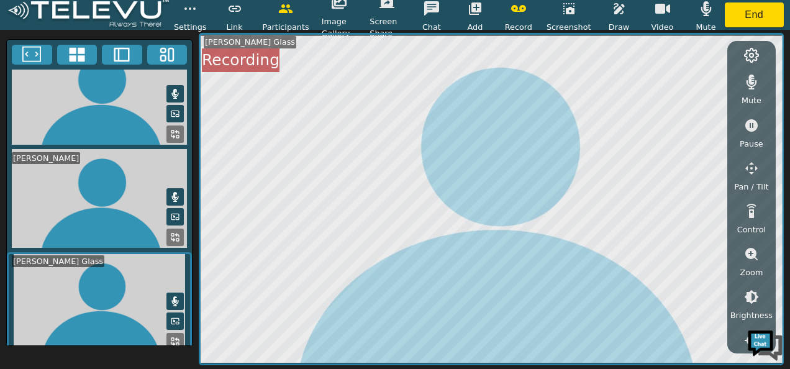
scroll to position [22, 0]
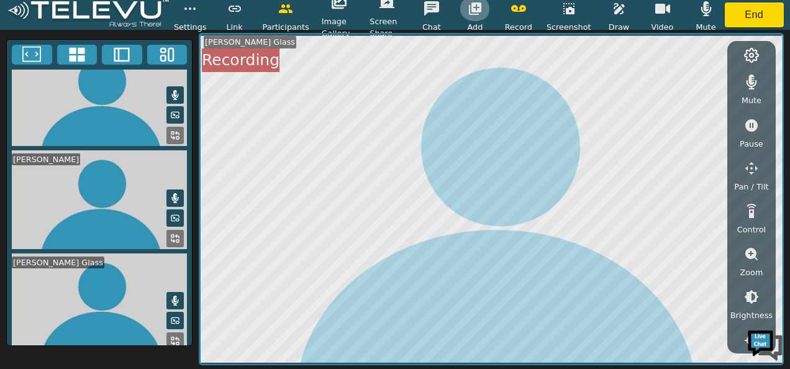
click at [481, 8] on icon "button" at bounding box center [475, 8] width 15 height 15
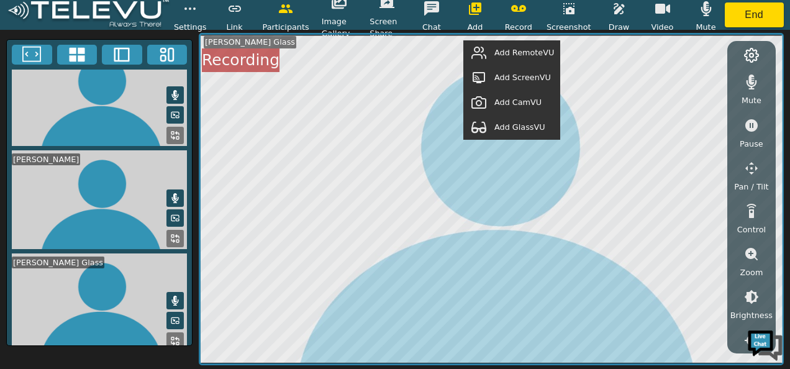
click at [510, 51] on span "Add RemoteVU" at bounding box center [525, 53] width 60 height 12
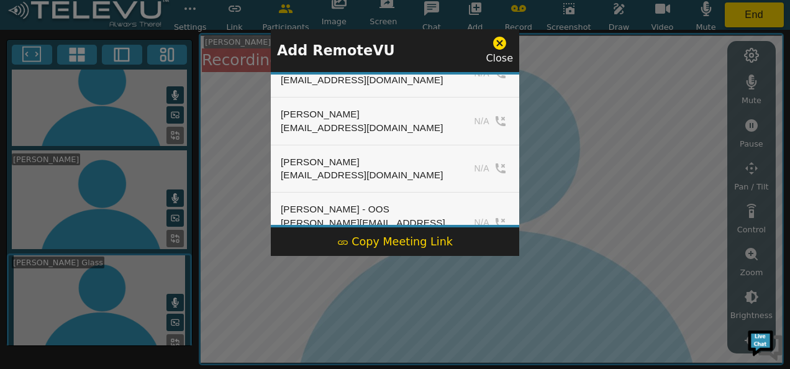
scroll to position [23, 0]
click at [758, 81] on div at bounding box center [395, 184] width 790 height 369
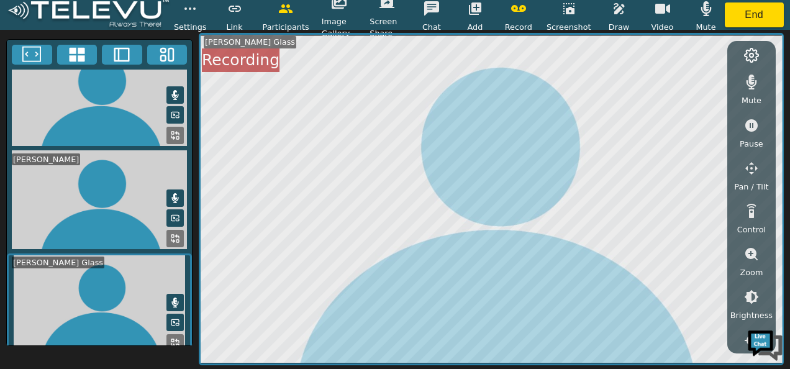
click at [749, 80] on icon "button" at bounding box center [752, 82] width 11 height 15
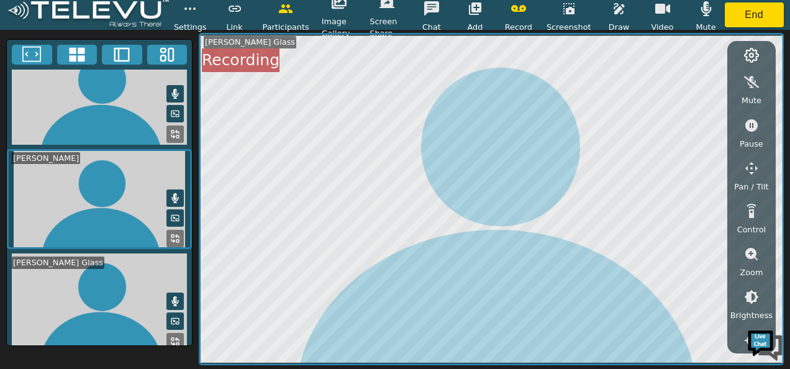
click at [707, 12] on icon "button" at bounding box center [706, 8] width 11 height 15
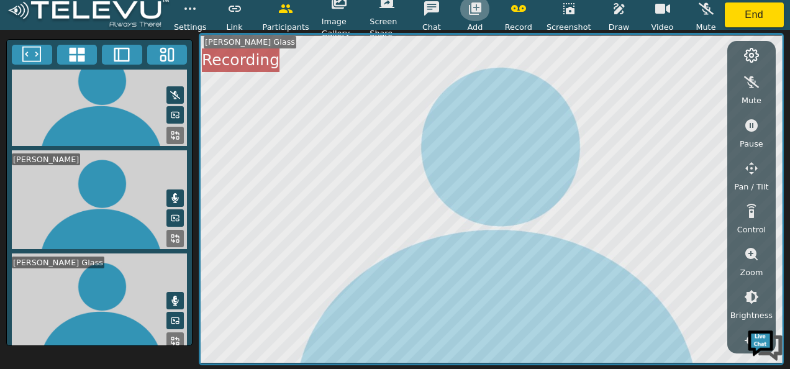
click at [482, 9] on icon "button" at bounding box center [475, 8] width 12 height 12
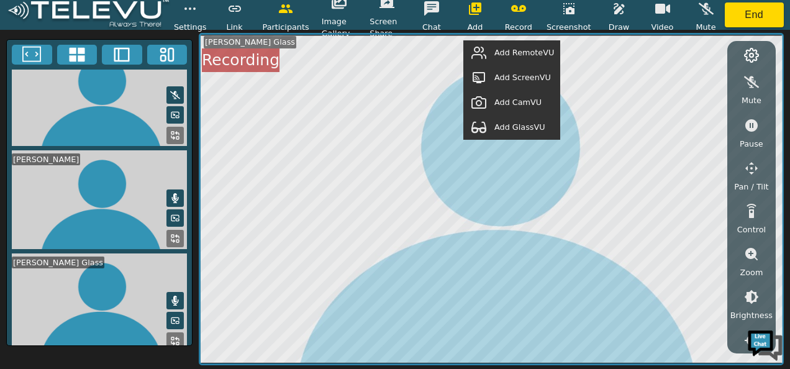
click at [522, 52] on span "Add RemoteVU" at bounding box center [525, 53] width 60 height 12
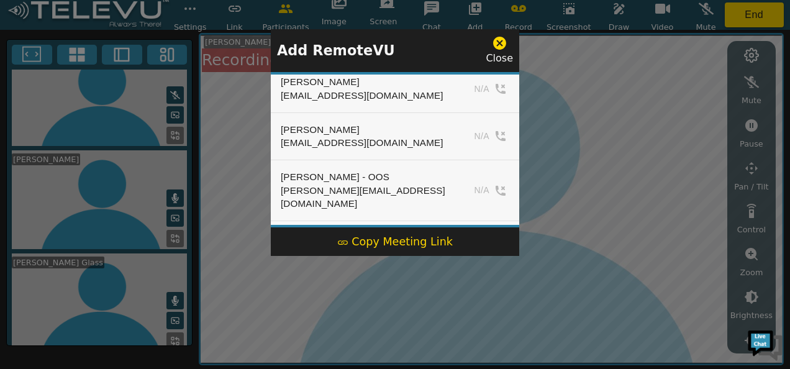
scroll to position [219, 0]
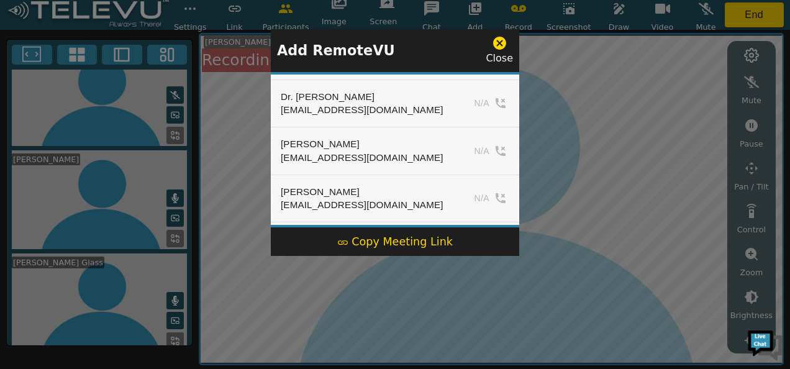
click at [638, 122] on div at bounding box center [395, 184] width 790 height 369
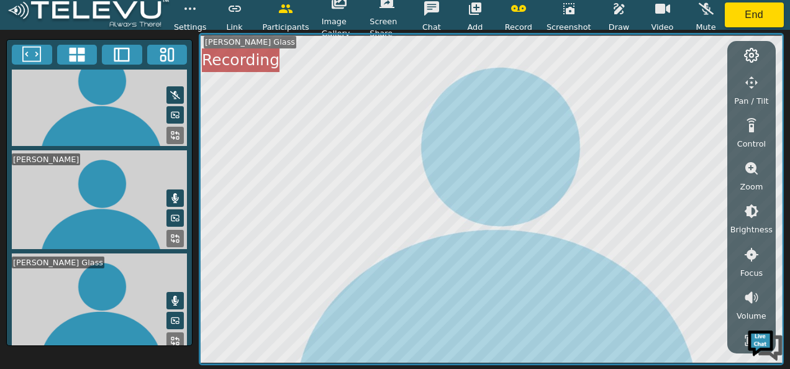
scroll to position [124, 0]
click at [752, 180] on button "button" at bounding box center [751, 172] width 31 height 25
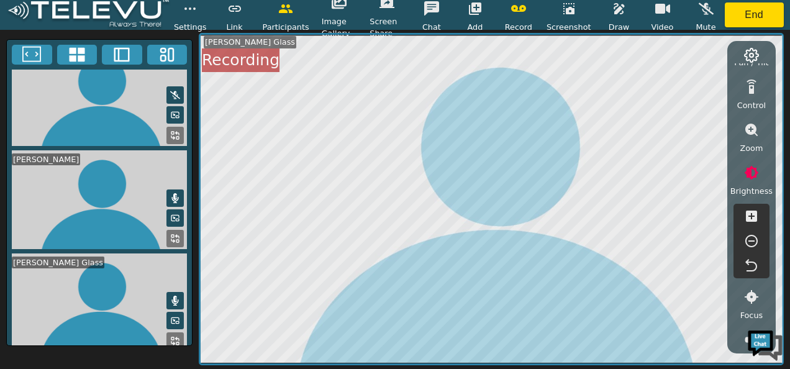
click at [750, 240] on icon "button" at bounding box center [751, 241] width 15 height 15
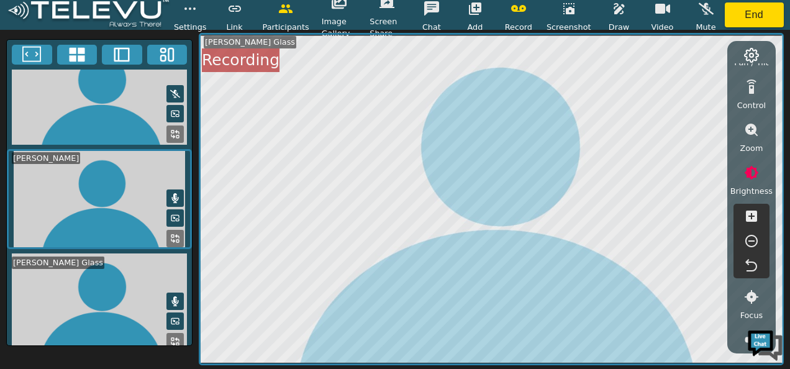
scroll to position [22, 0]
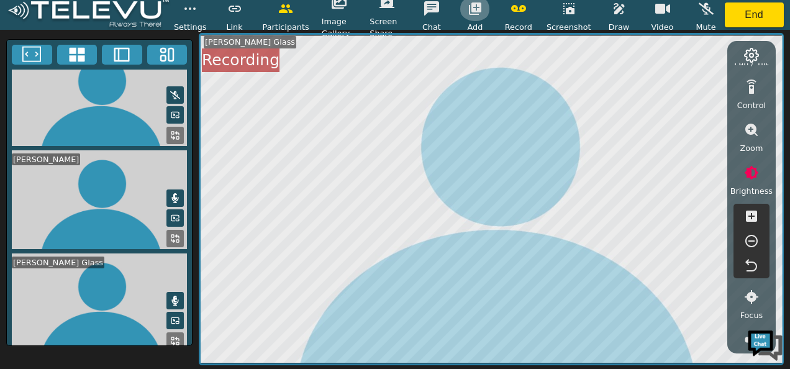
click at [480, 12] on icon "button" at bounding box center [475, 8] width 12 height 12
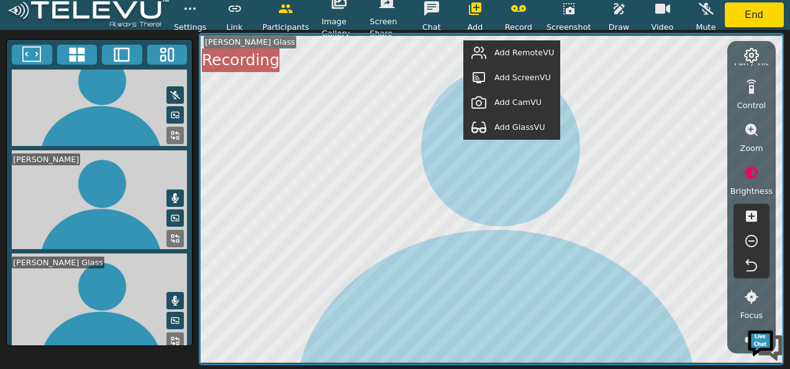
click at [518, 55] on span "Add RemoteVU" at bounding box center [525, 53] width 60 height 12
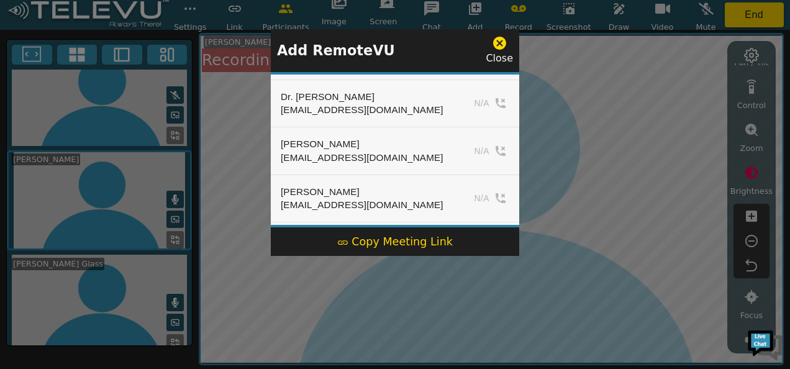
scroll to position [23, 0]
click at [501, 44] on icon at bounding box center [500, 43] width 16 height 16
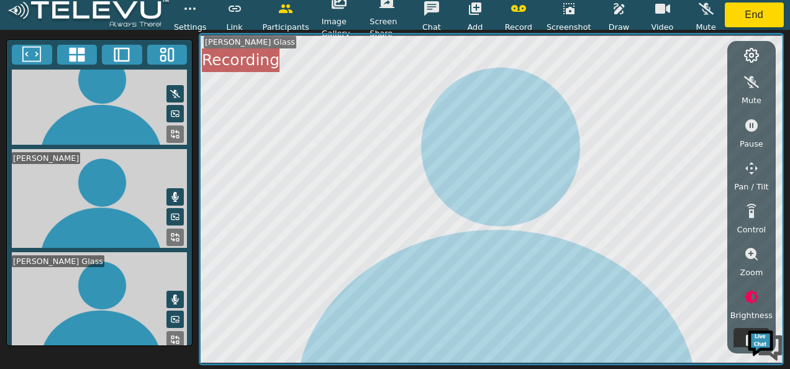
scroll to position [22, 0]
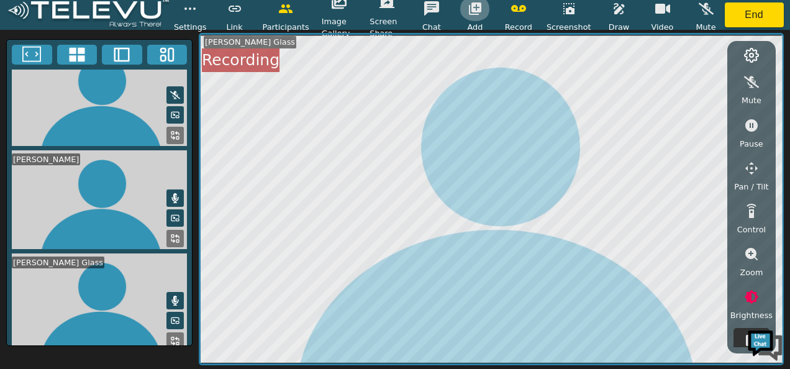
click at [476, 9] on icon "button" at bounding box center [475, 8] width 12 height 12
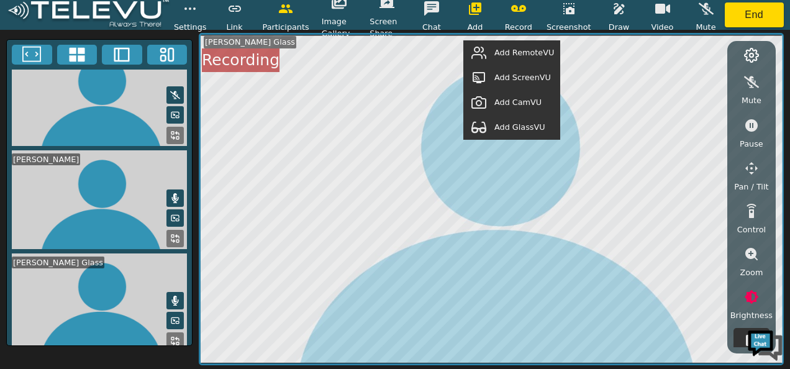
click at [511, 52] on span "Add RemoteVU" at bounding box center [525, 53] width 60 height 12
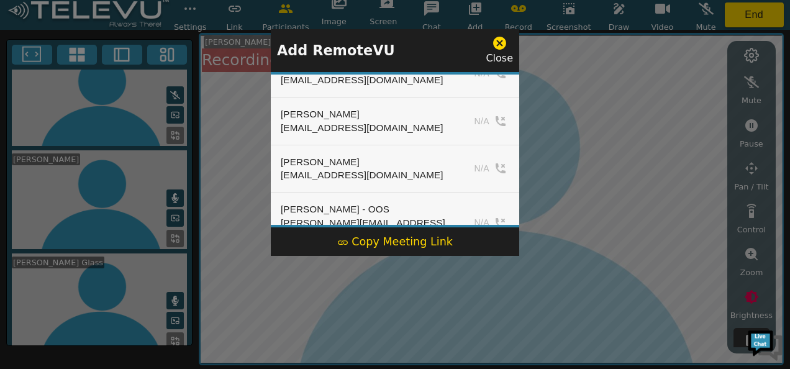
click at [744, 71] on div at bounding box center [395, 184] width 790 height 369
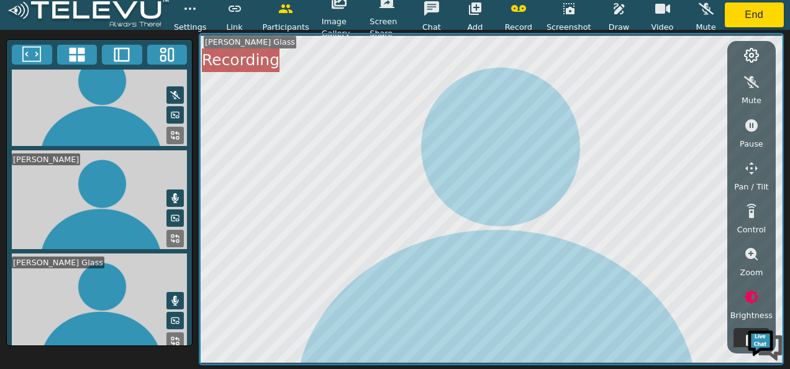
click at [705, 10] on icon "button" at bounding box center [706, 9] width 15 height 12
click at [753, 81] on icon "button" at bounding box center [751, 82] width 15 height 12
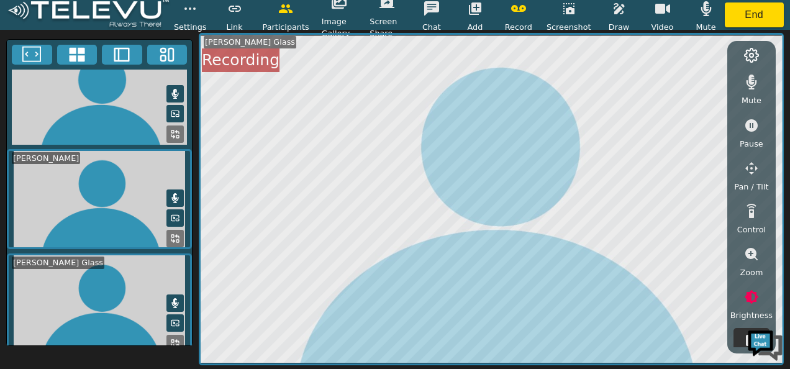
click at [482, 11] on icon "button" at bounding box center [475, 8] width 12 height 12
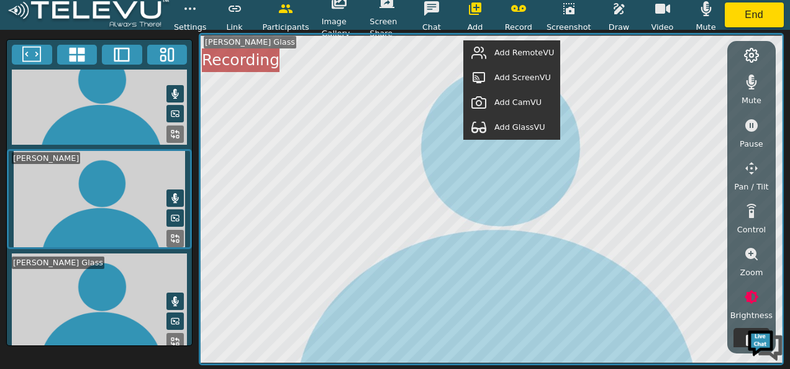
scroll to position [24, 0]
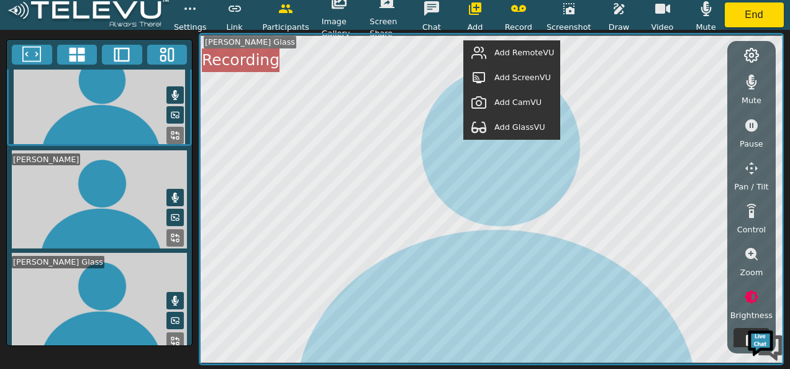
click at [525, 52] on span "Add RemoteVU" at bounding box center [525, 53] width 60 height 12
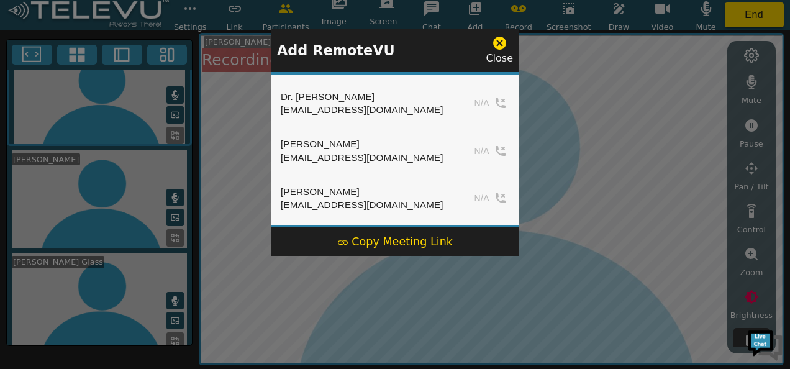
click at [500, 45] on icon at bounding box center [500, 43] width 16 height 16
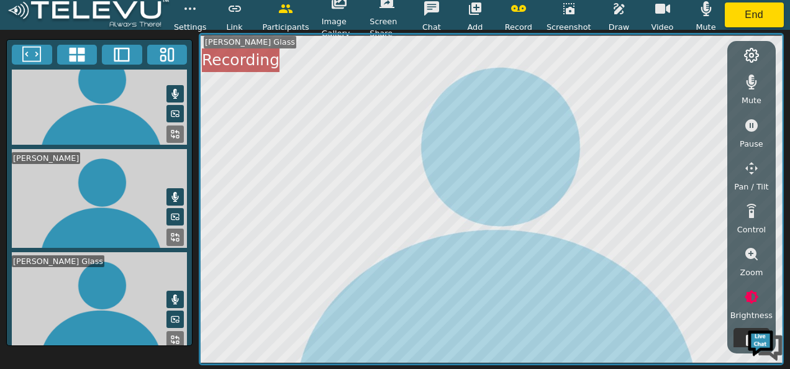
scroll to position [22, 0]
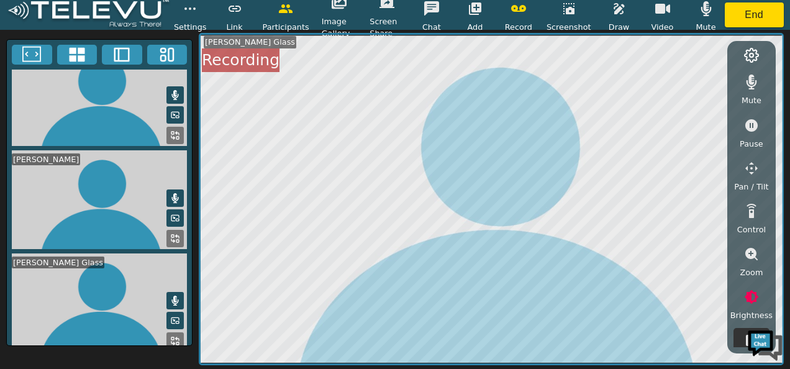
click at [478, 7] on icon "button" at bounding box center [475, 8] width 15 height 15
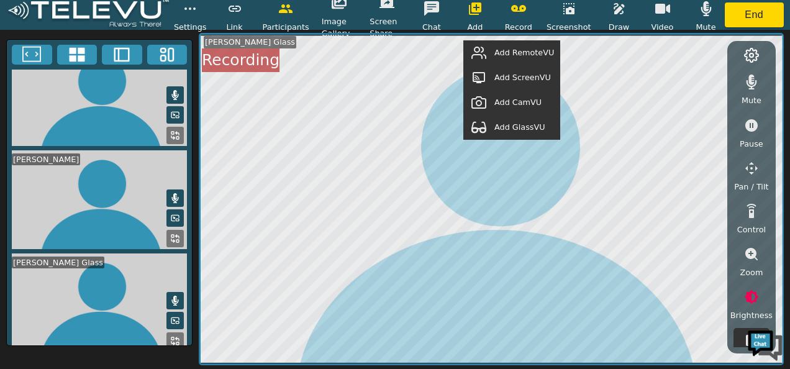
click at [524, 50] on span "Add RemoteVU" at bounding box center [525, 53] width 60 height 12
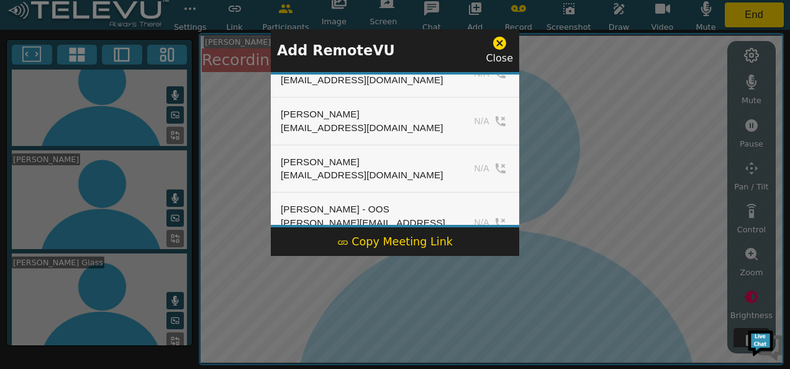
click at [500, 40] on icon at bounding box center [500, 43] width 16 height 16
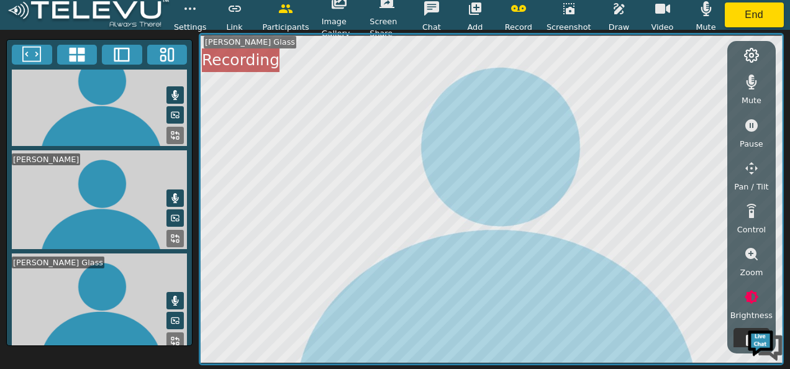
scroll to position [23, 0]
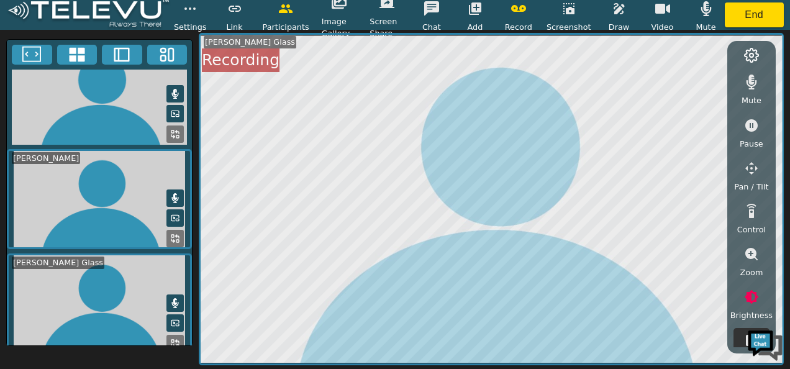
click at [481, 12] on icon "button" at bounding box center [475, 8] width 15 height 15
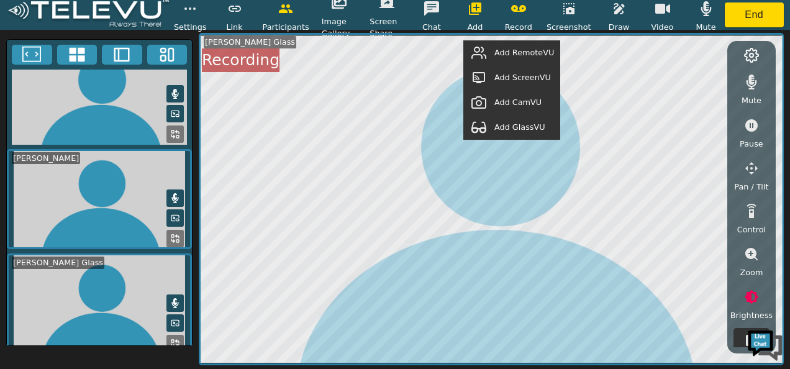
click at [510, 51] on span "Add RemoteVU" at bounding box center [525, 53] width 60 height 12
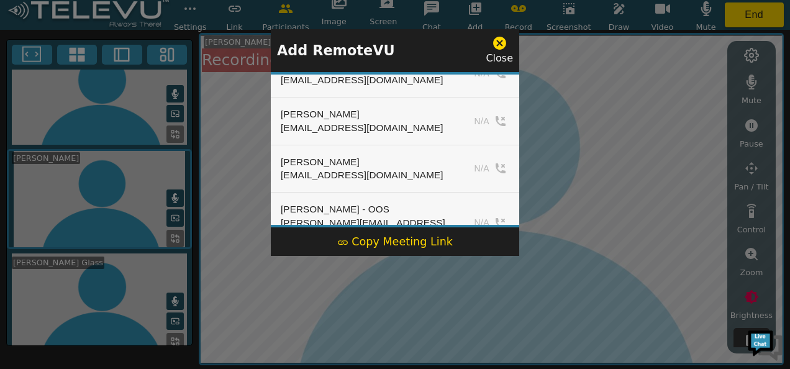
click at [500, 44] on icon at bounding box center [500, 43] width 16 height 16
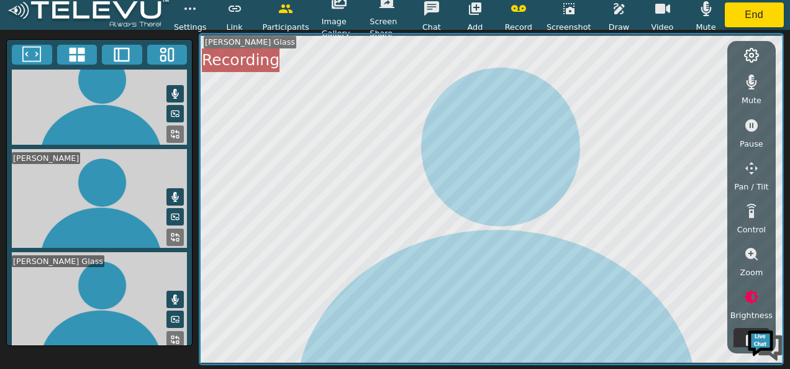
scroll to position [22, 0]
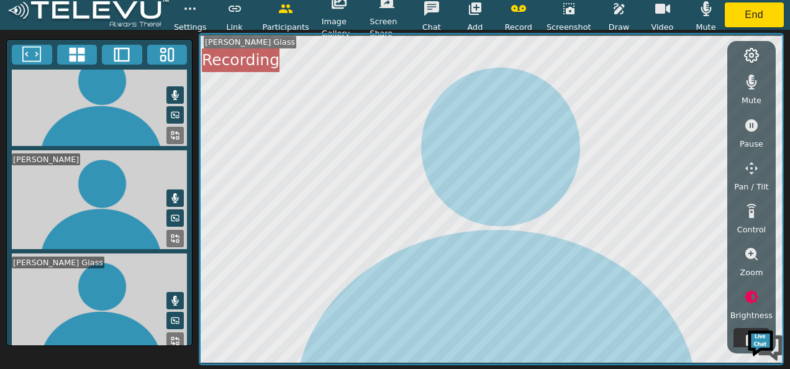
click at [523, 11] on icon "button" at bounding box center [518, 8] width 15 height 7
click at [482, 10] on icon "button" at bounding box center [475, 8] width 12 height 12
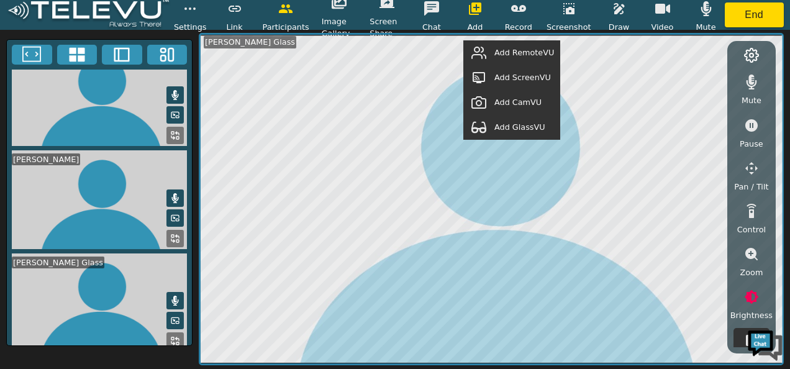
click at [515, 51] on span "Add RemoteVU" at bounding box center [525, 53] width 60 height 12
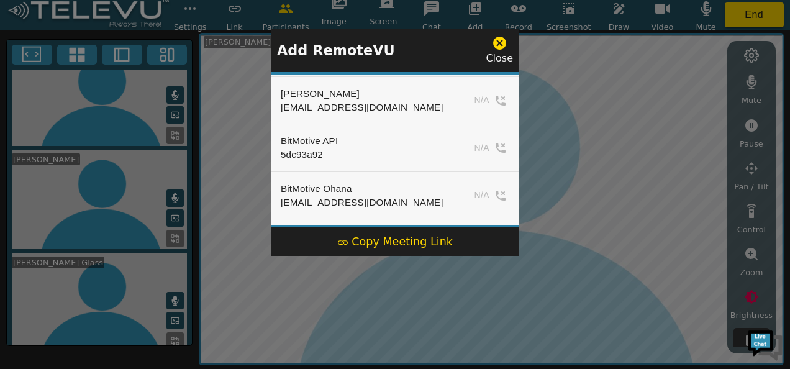
scroll to position [0, 0]
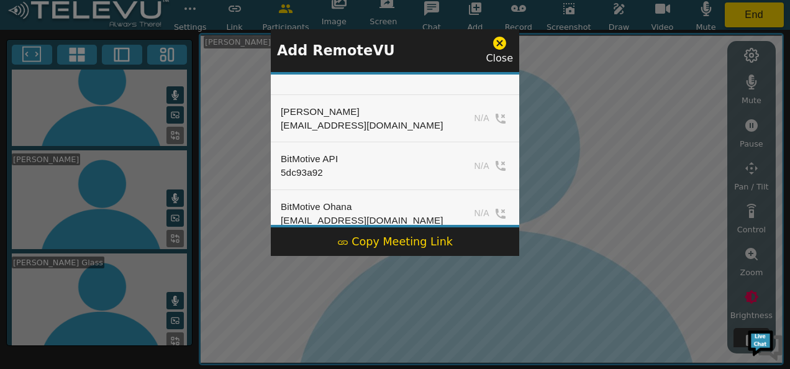
click at [505, 39] on icon at bounding box center [499, 43] width 13 height 13
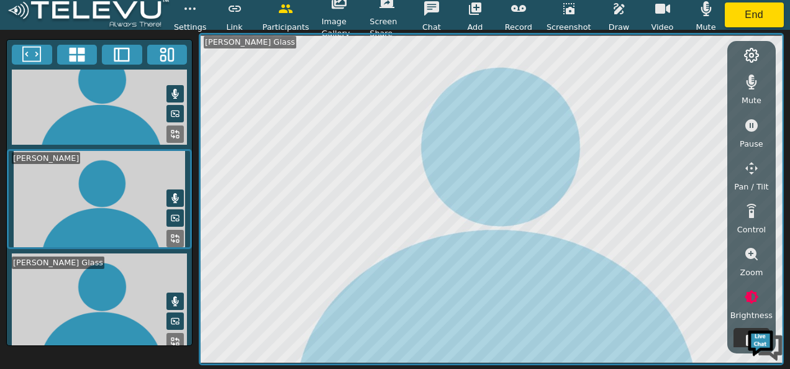
scroll to position [22, 0]
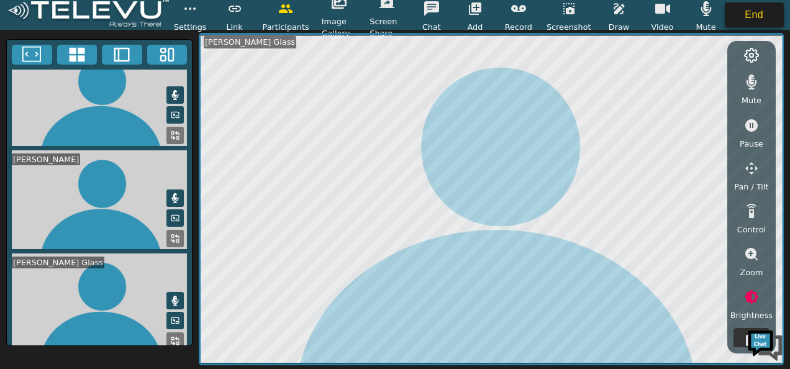
click at [758, 15] on button "End" at bounding box center [755, 14] width 60 height 25
